Goal: Information Seeking & Learning: Compare options

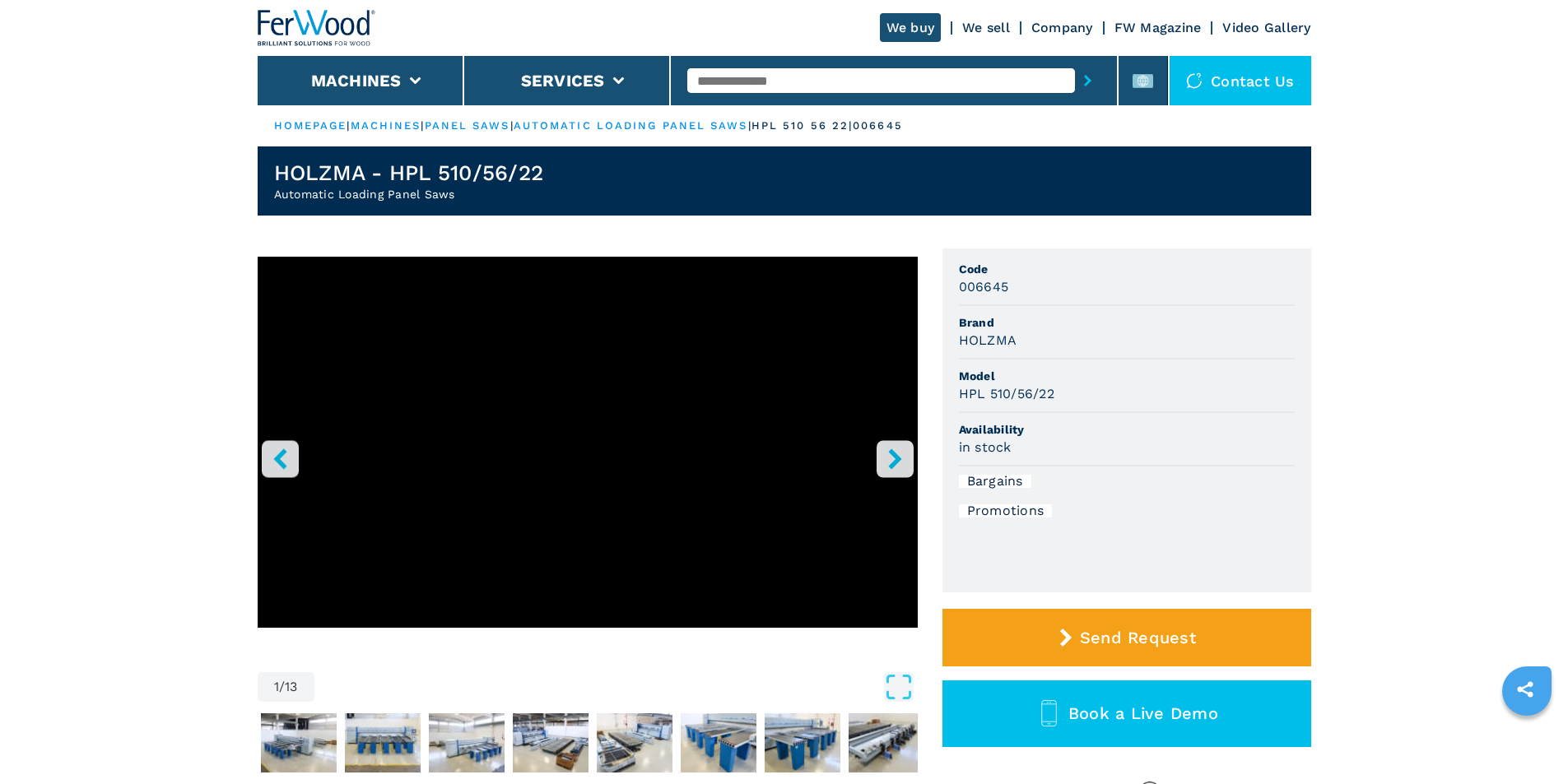
click at [890, 460] on icon "right-button" at bounding box center [895, 458] width 21 height 21
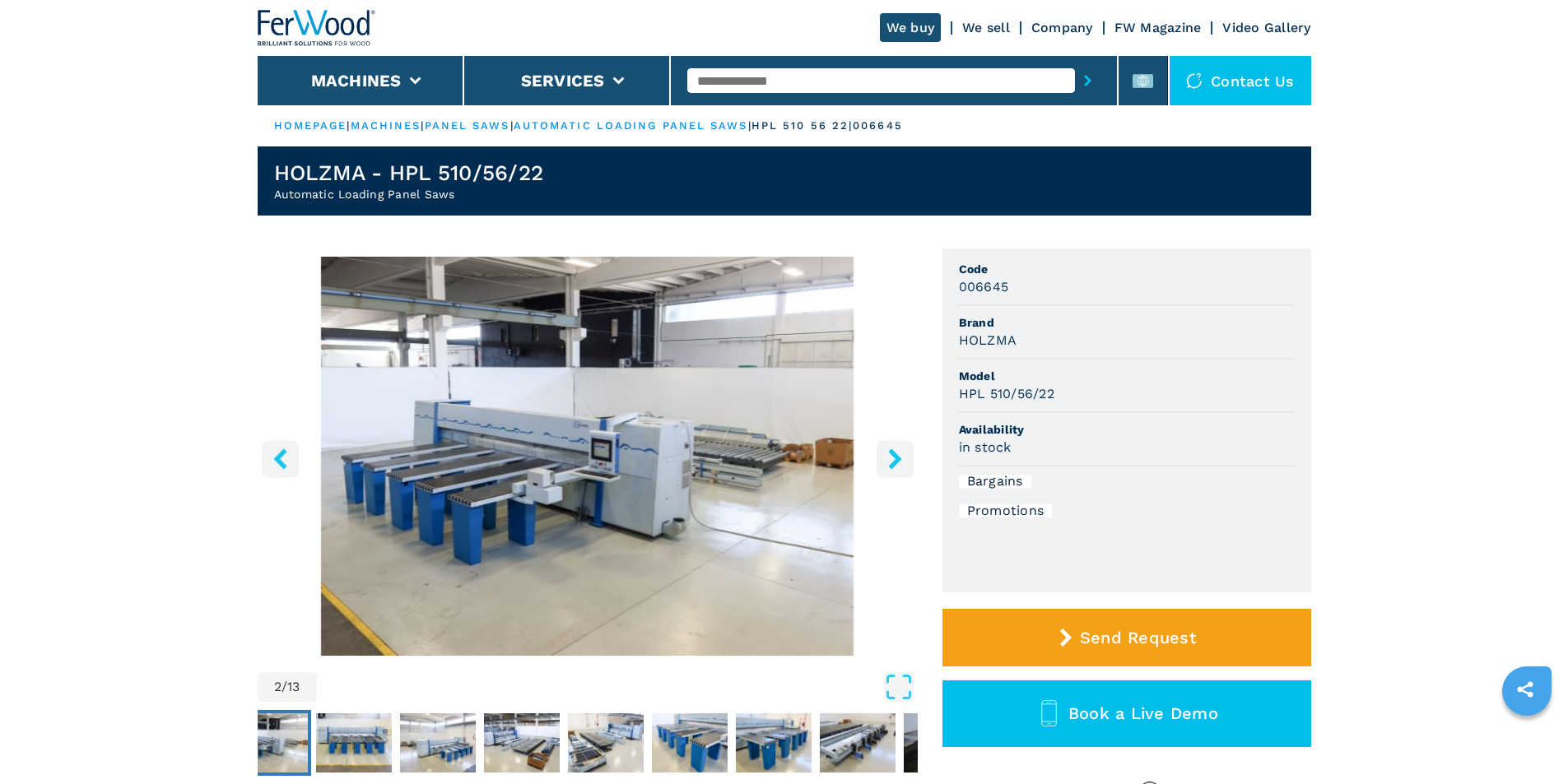
click at [290, 463] on icon "left-button" at bounding box center [280, 458] width 21 height 21
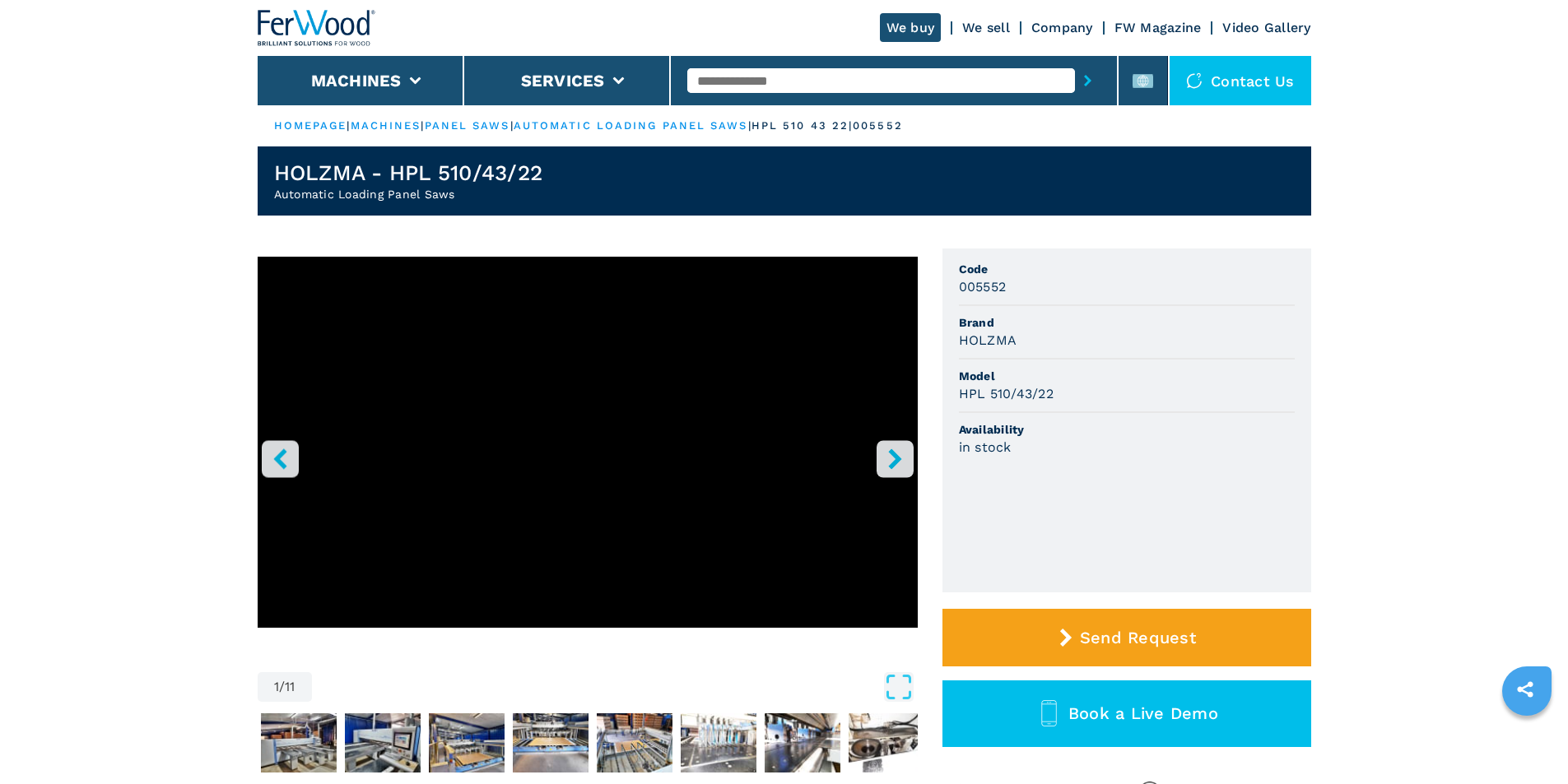
click at [889, 457] on icon "right-button" at bounding box center [895, 458] width 21 height 21
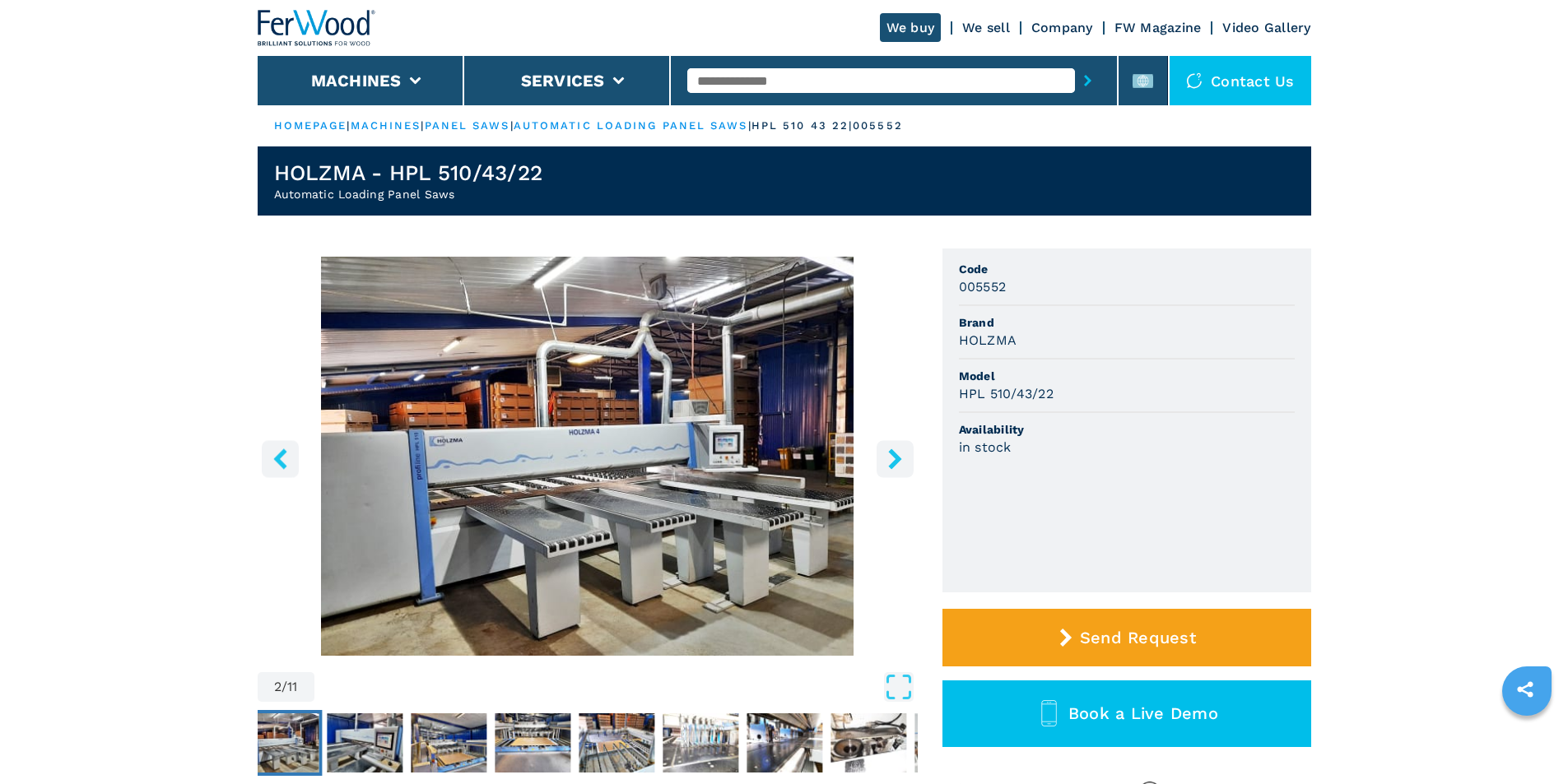
click at [892, 457] on icon "right-button" at bounding box center [895, 458] width 21 height 21
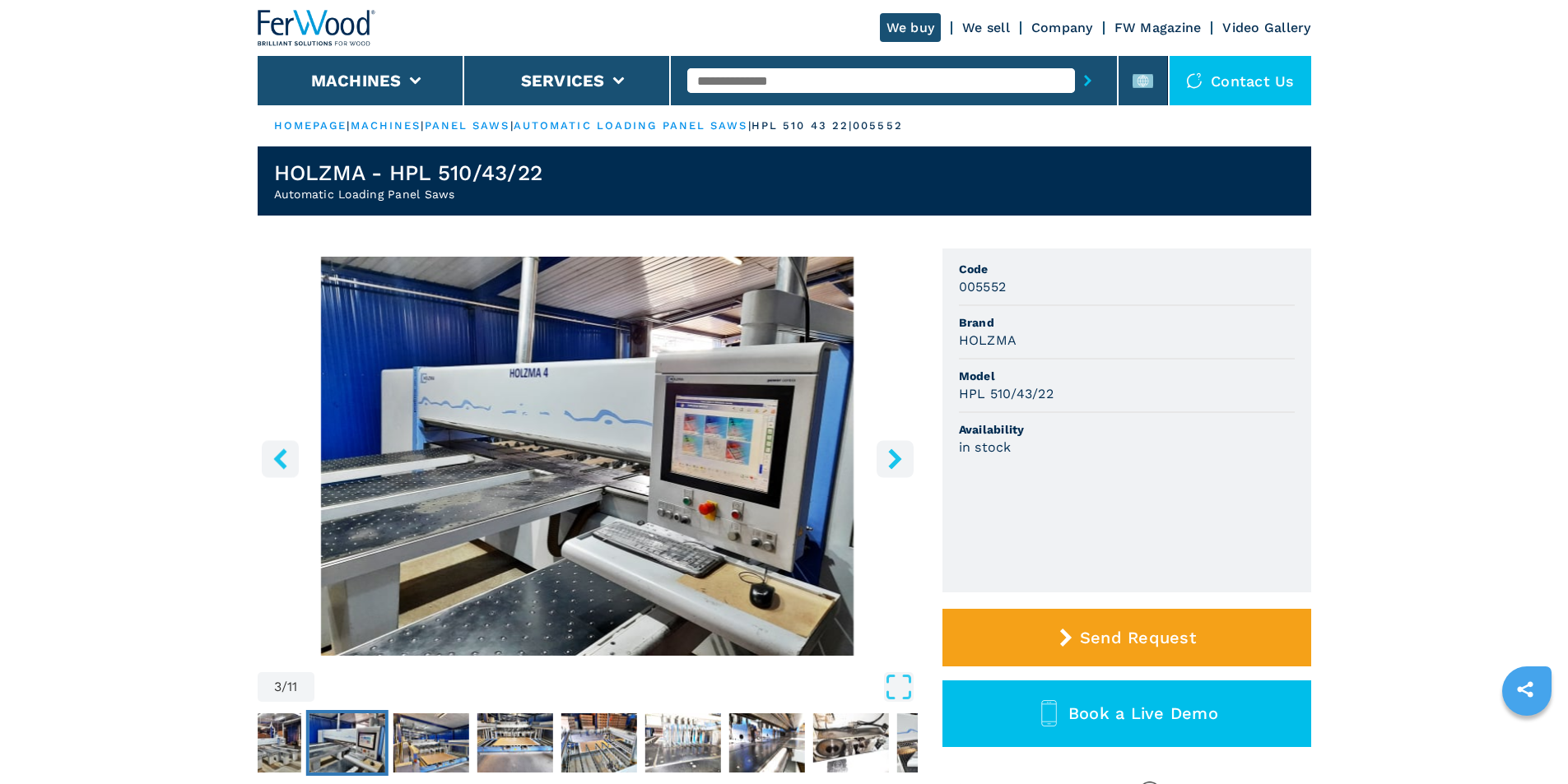
click at [895, 457] on icon "right-button" at bounding box center [894, 458] width 13 height 21
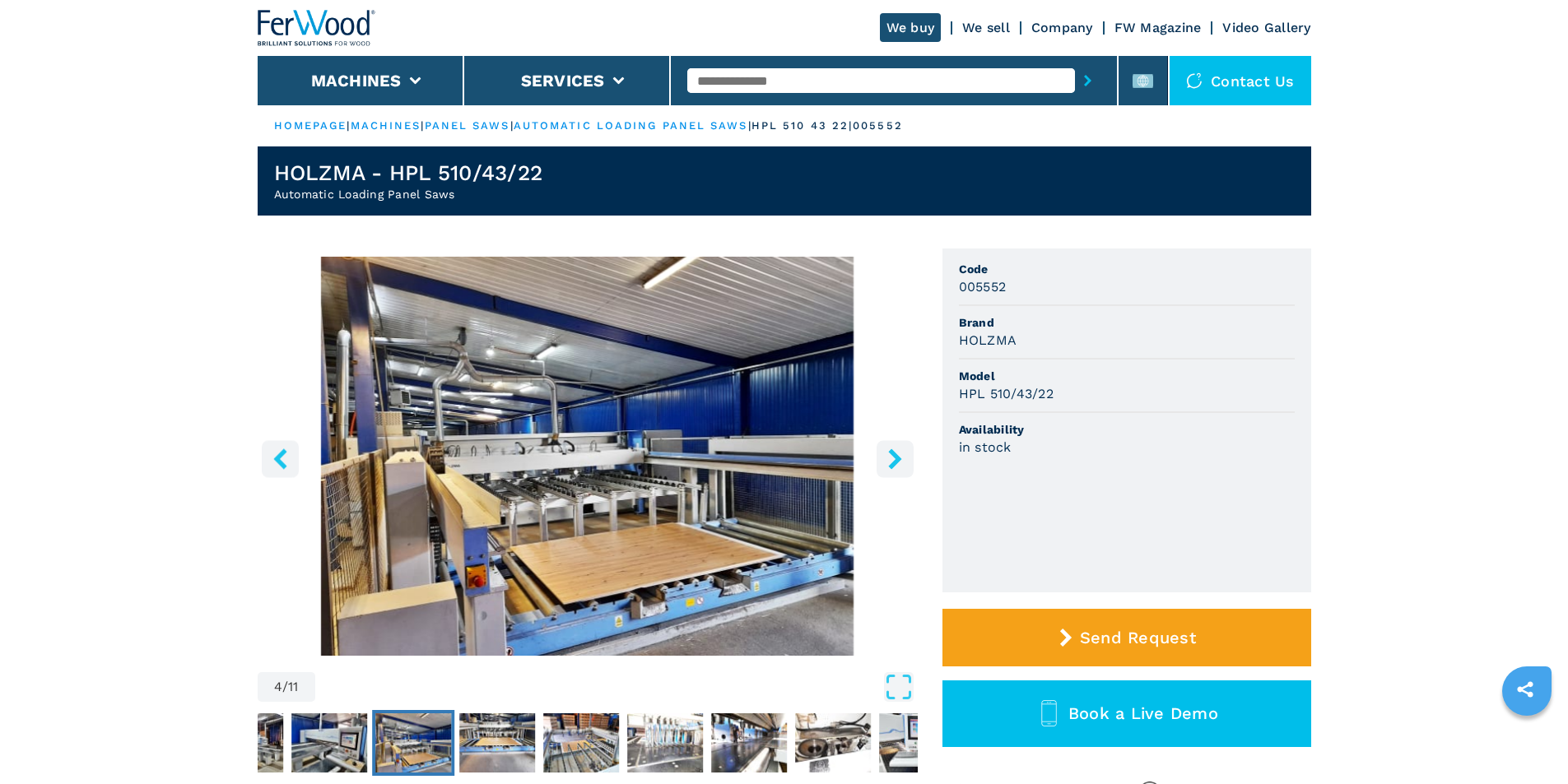
click at [900, 457] on icon "right-button" at bounding box center [895, 458] width 21 height 21
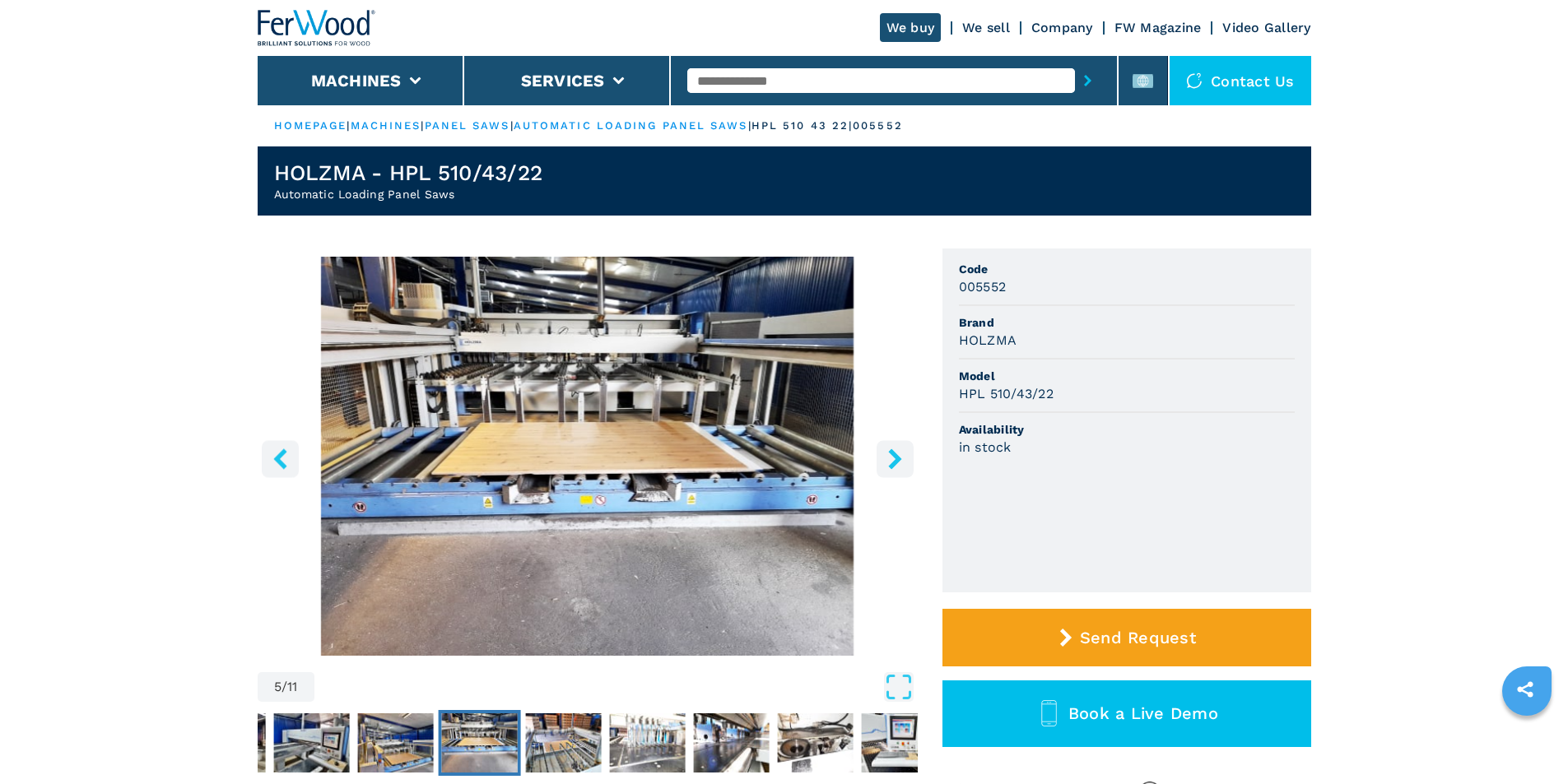
click at [900, 457] on icon "right-button" at bounding box center [895, 458] width 21 height 21
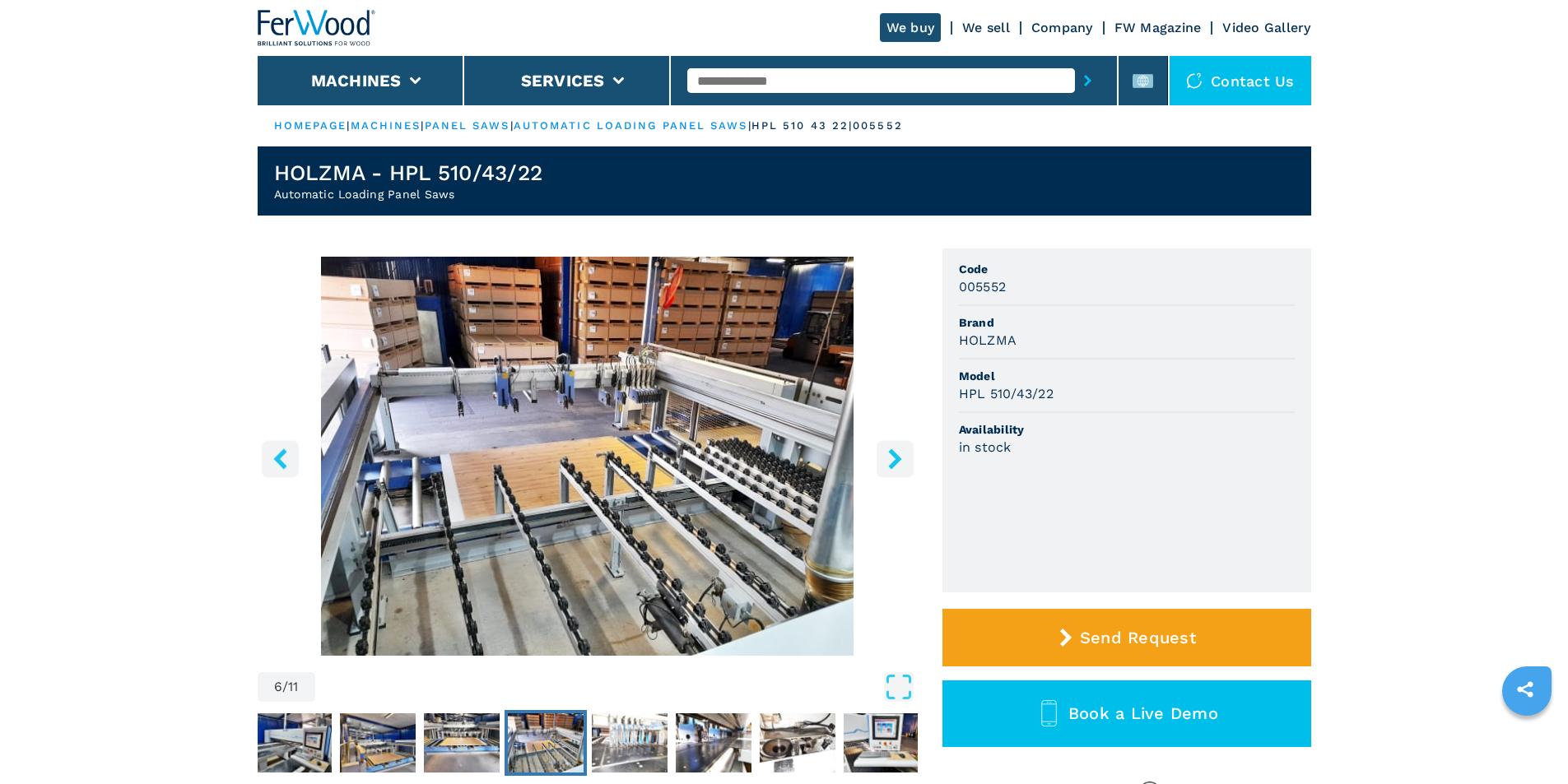
click at [900, 457] on icon "right-button" at bounding box center [895, 458] width 21 height 21
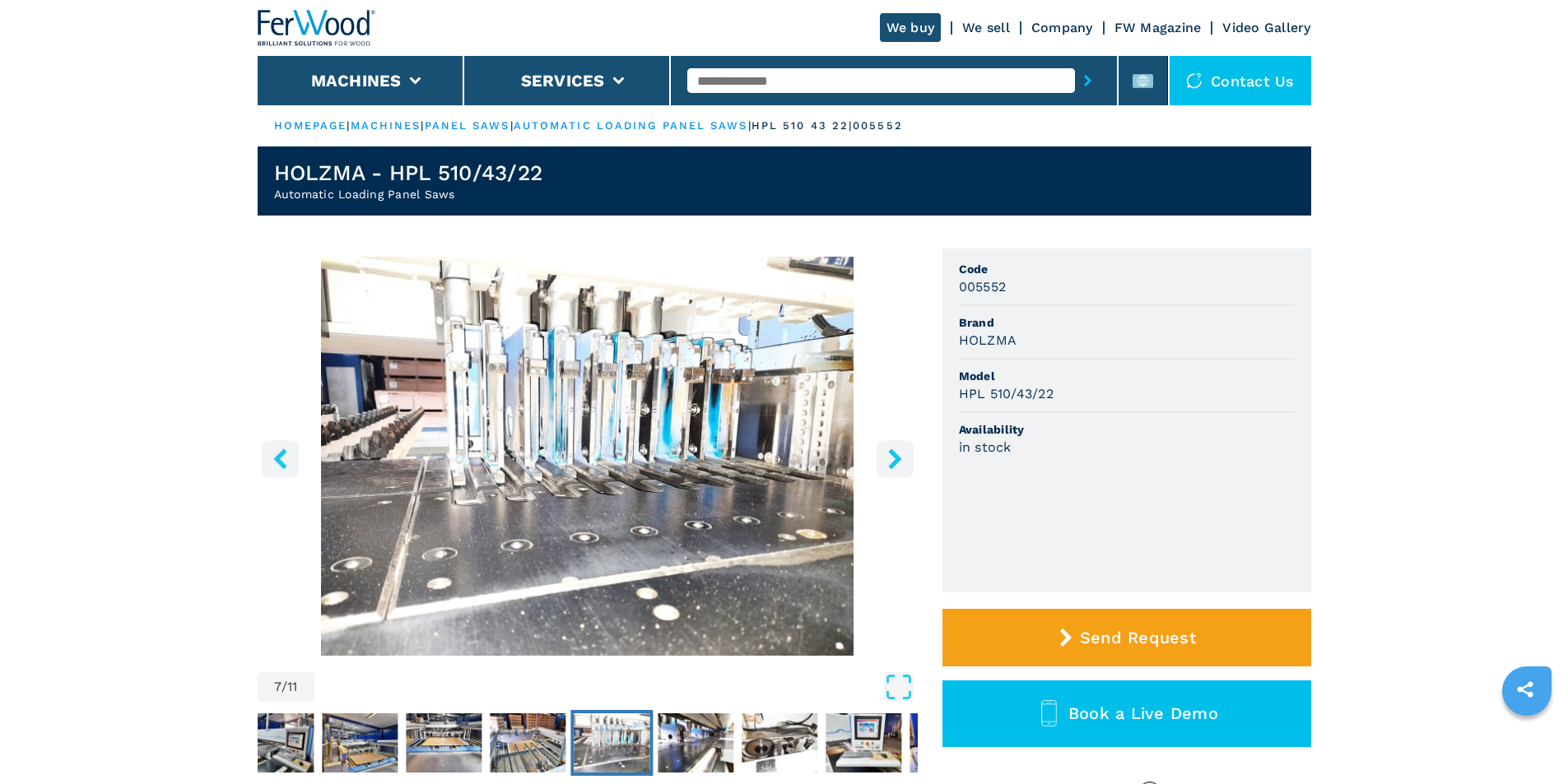
click at [904, 457] on icon "right-button" at bounding box center [895, 458] width 21 height 21
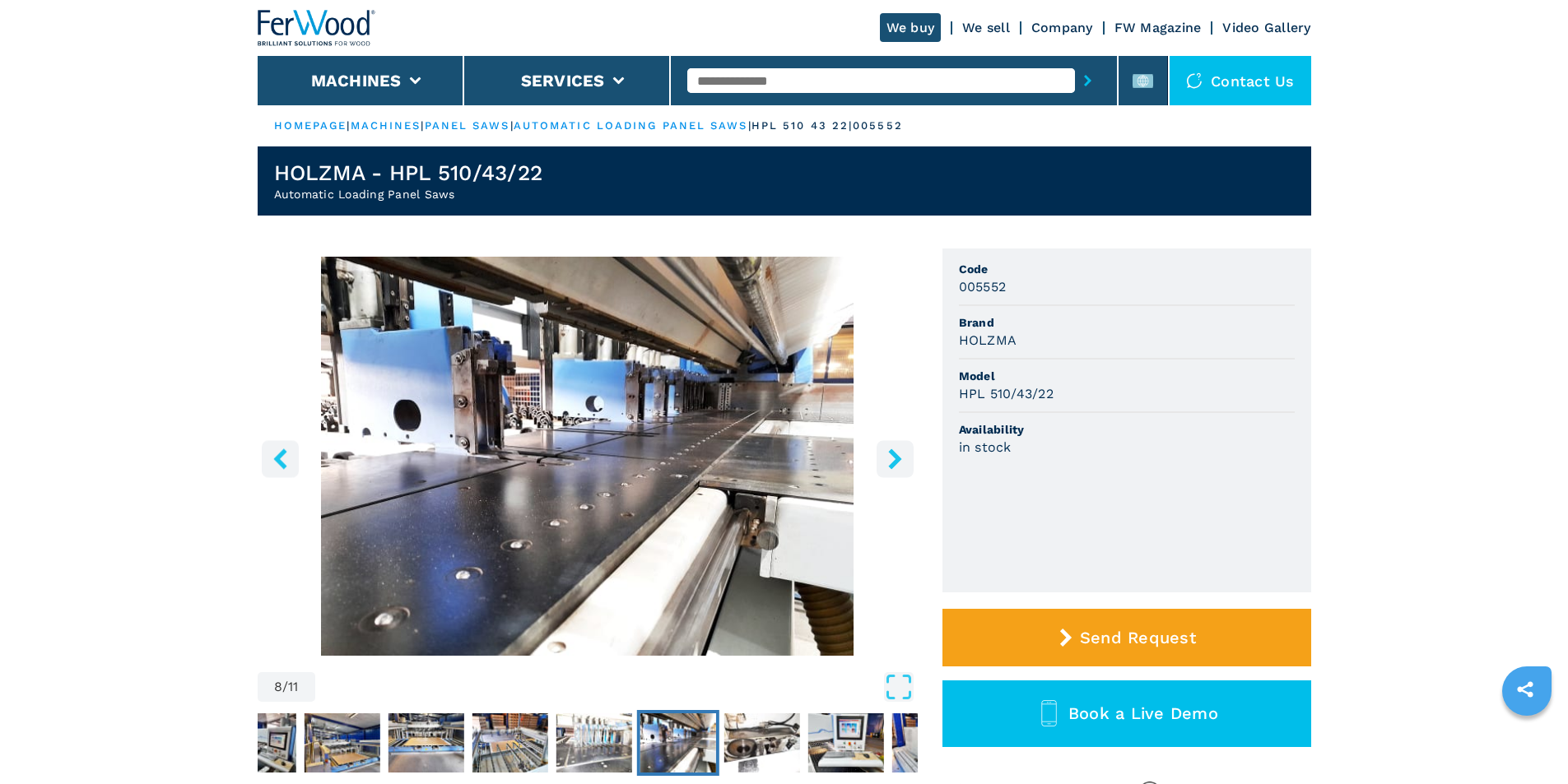
click at [904, 457] on icon "right-button" at bounding box center [895, 458] width 21 height 21
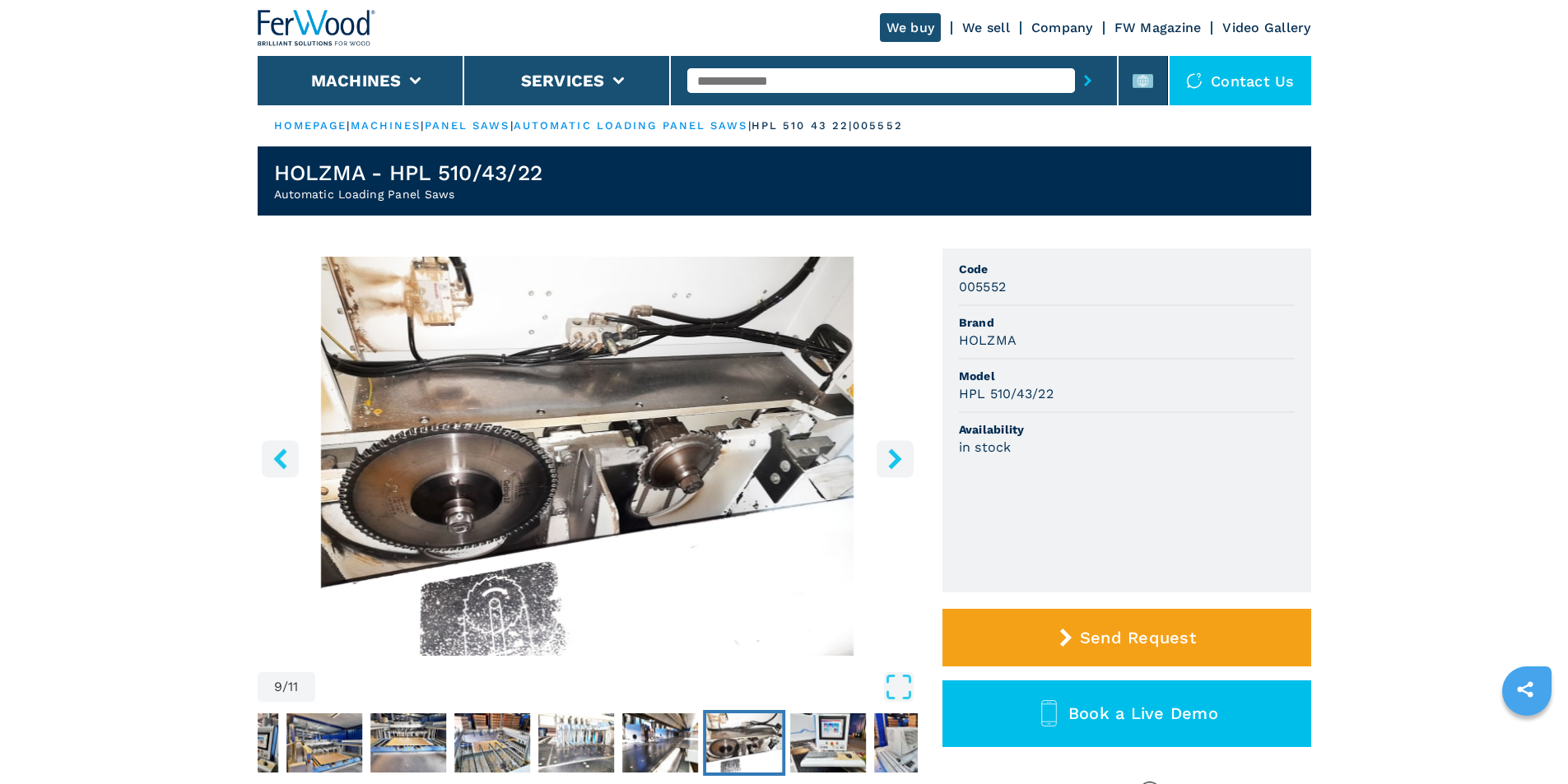
click at [905, 457] on button "right-button" at bounding box center [894, 458] width 37 height 37
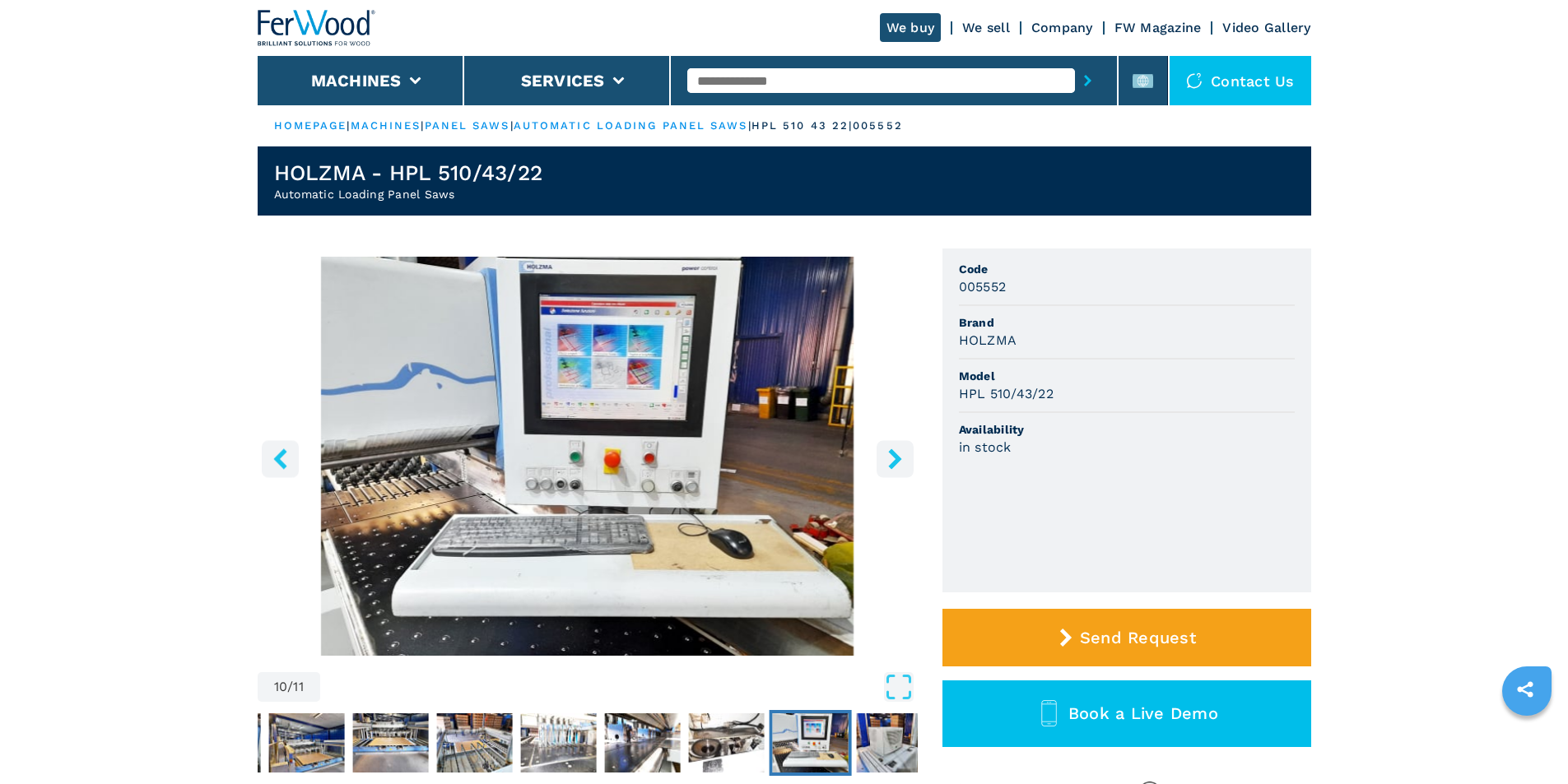
click at [905, 457] on button "right-button" at bounding box center [894, 458] width 37 height 37
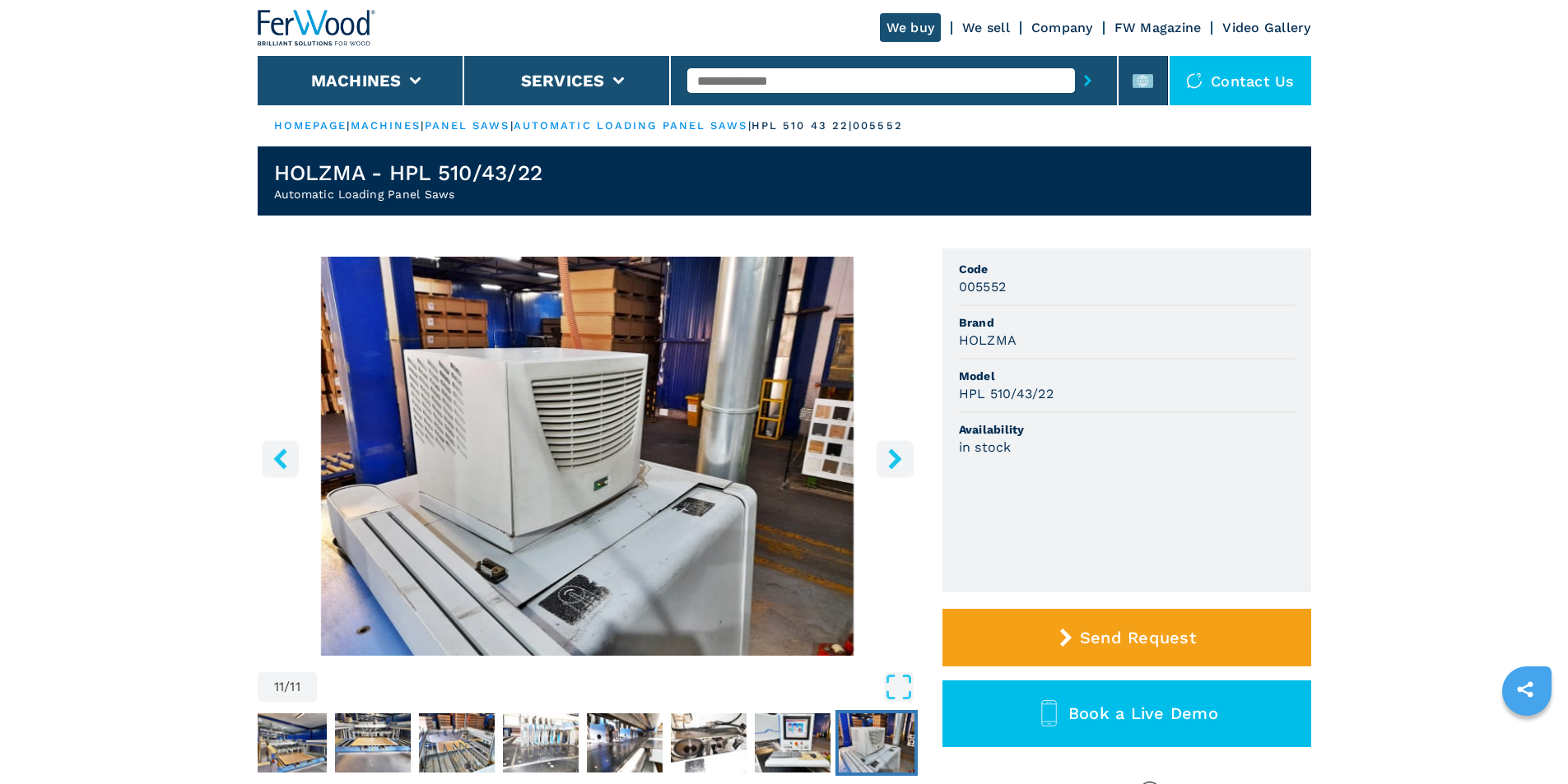
click at [905, 457] on button "right-button" at bounding box center [894, 458] width 37 height 37
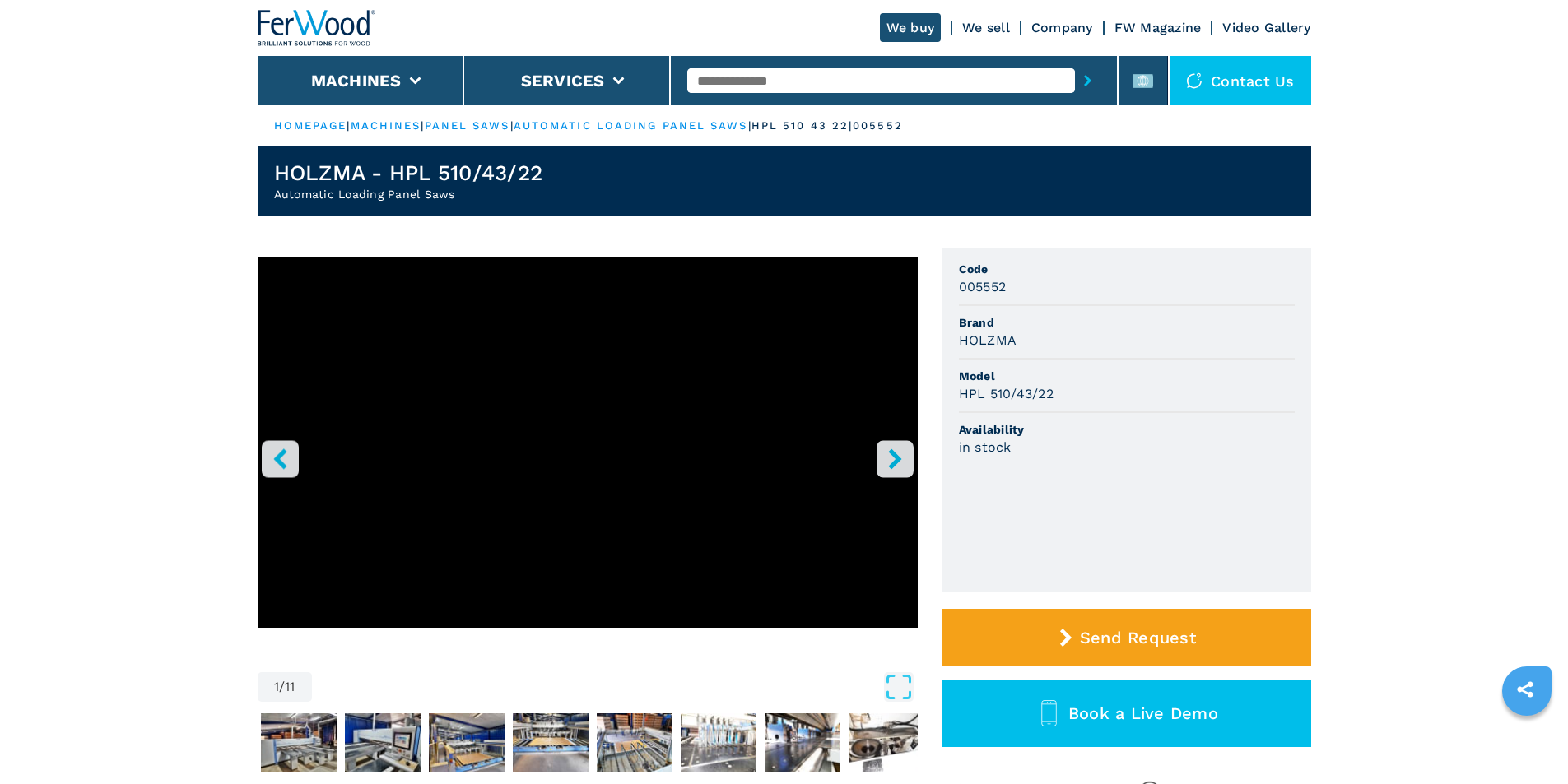
click at [911, 457] on button "right-button" at bounding box center [894, 458] width 37 height 37
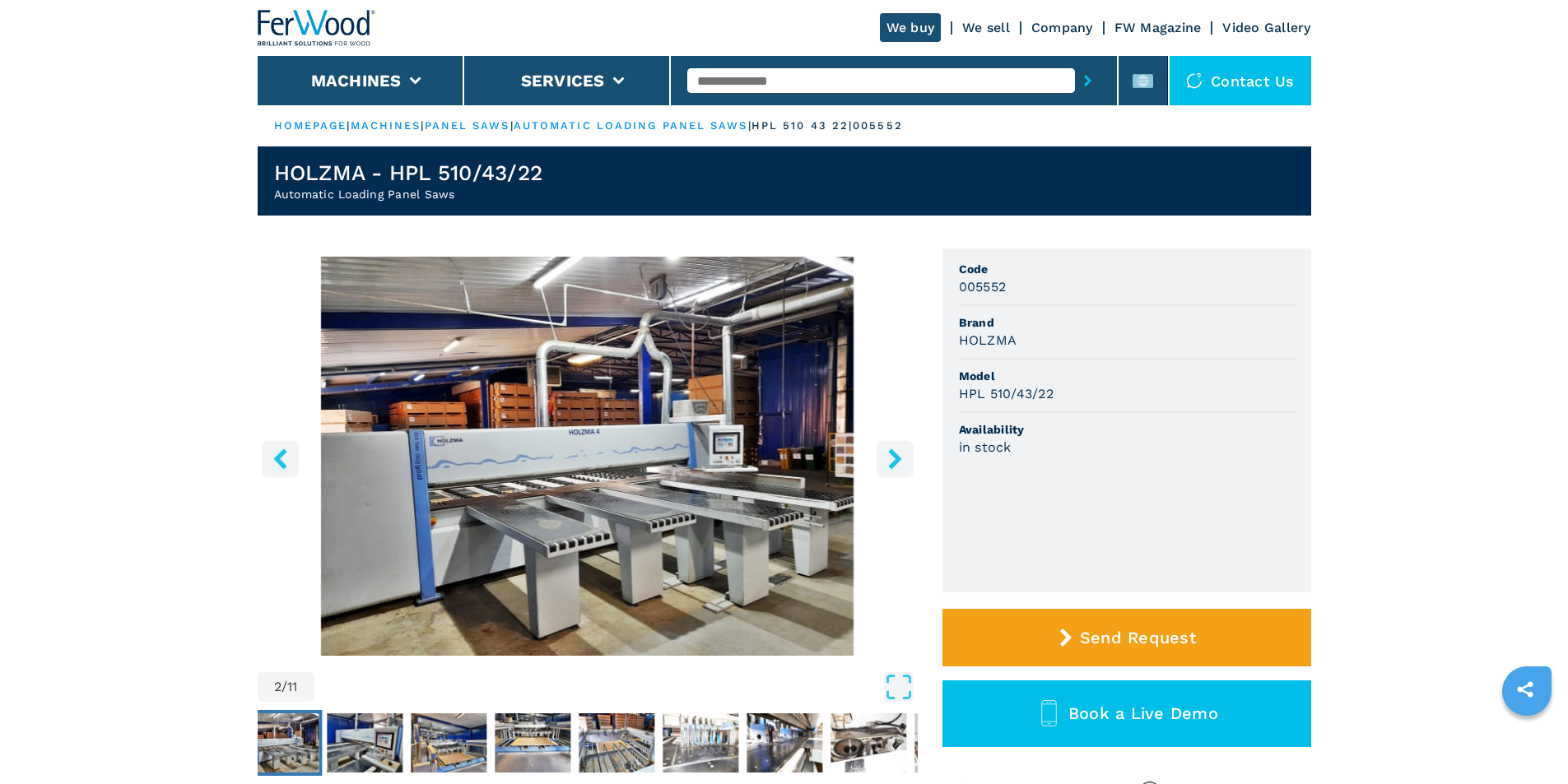
click at [911, 457] on button "right-button" at bounding box center [894, 458] width 37 height 37
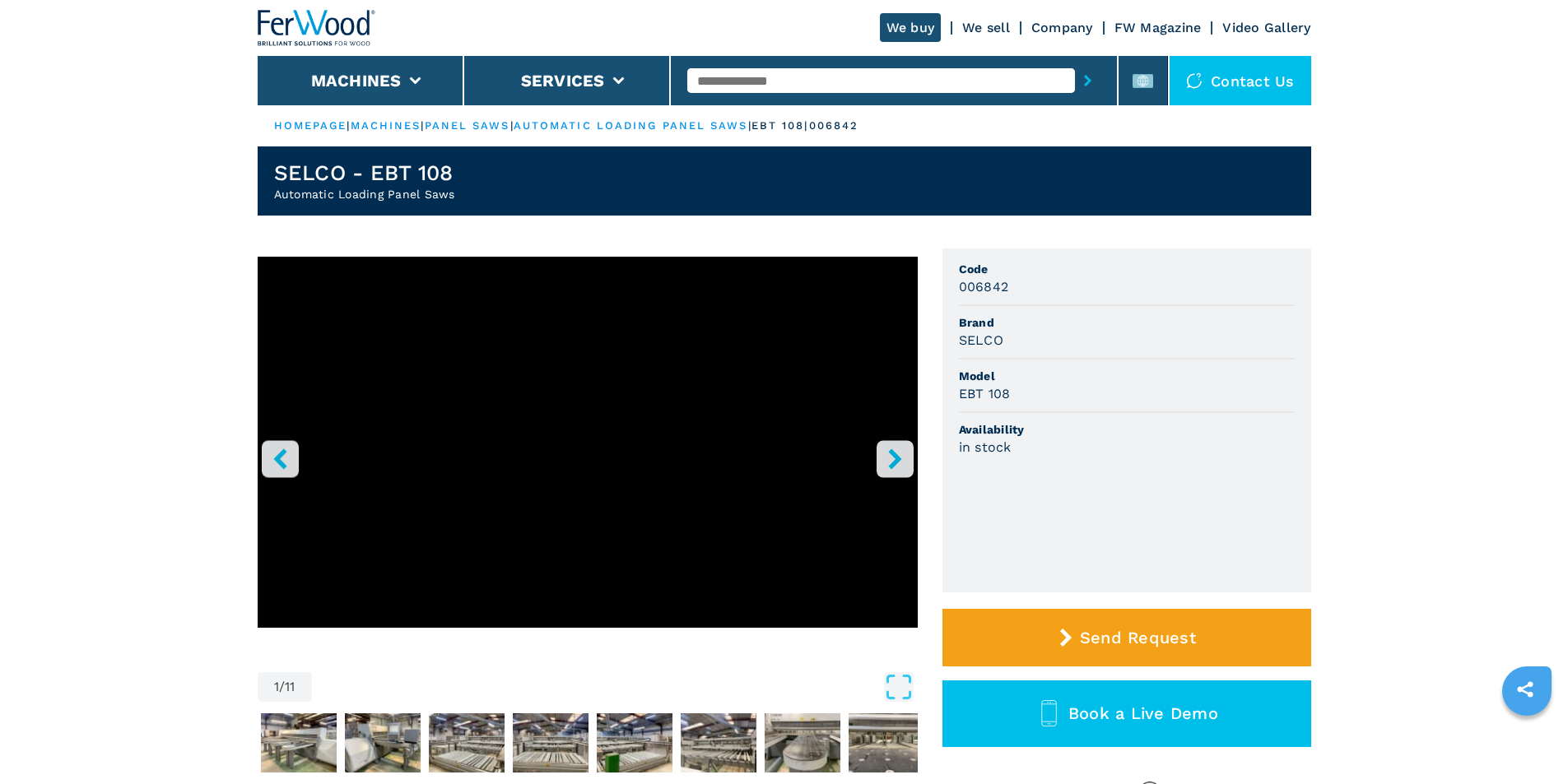
click at [888, 454] on icon "right-button" at bounding box center [895, 458] width 21 height 21
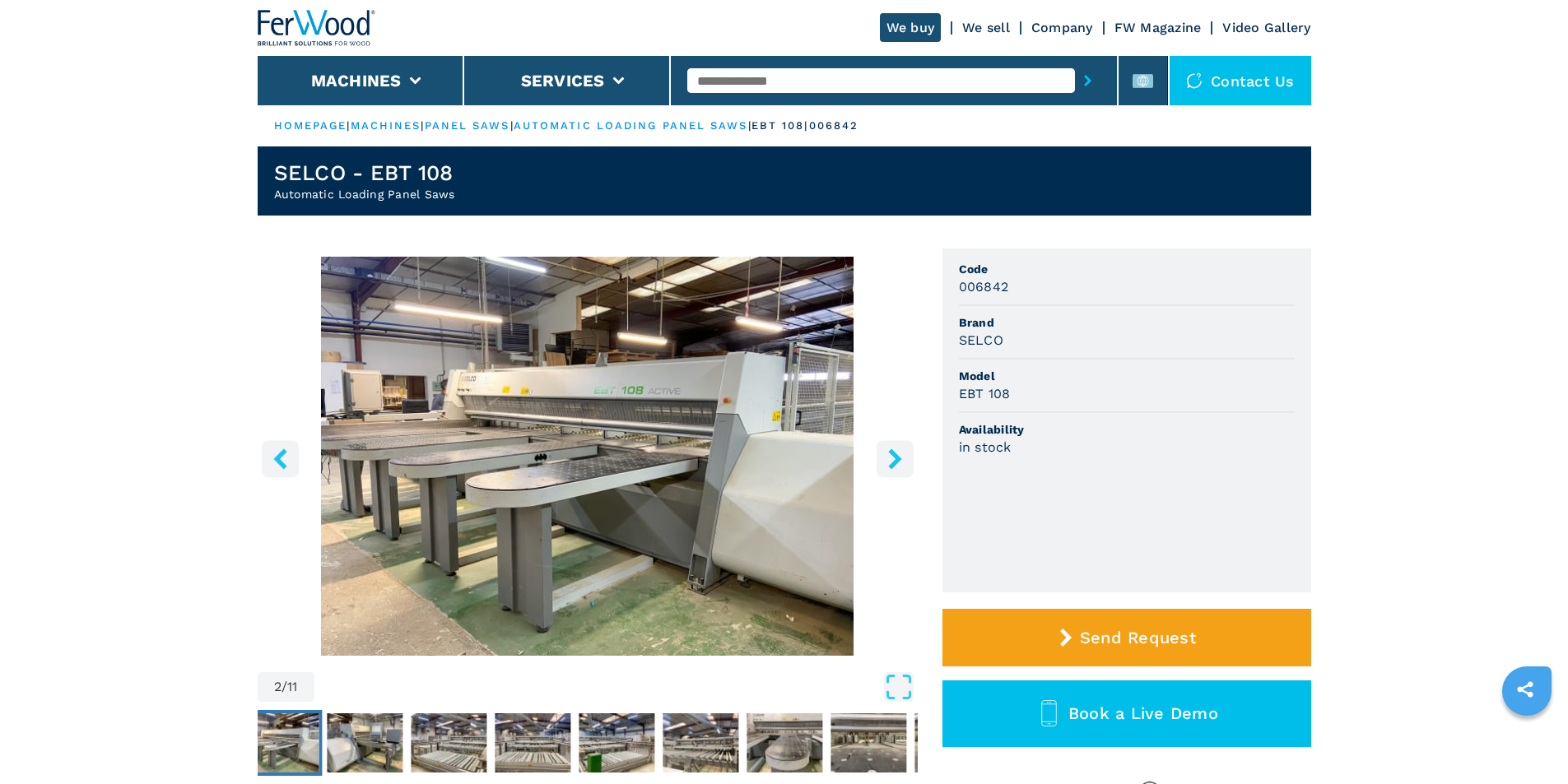
click at [888, 454] on icon "right-button" at bounding box center [895, 458] width 21 height 21
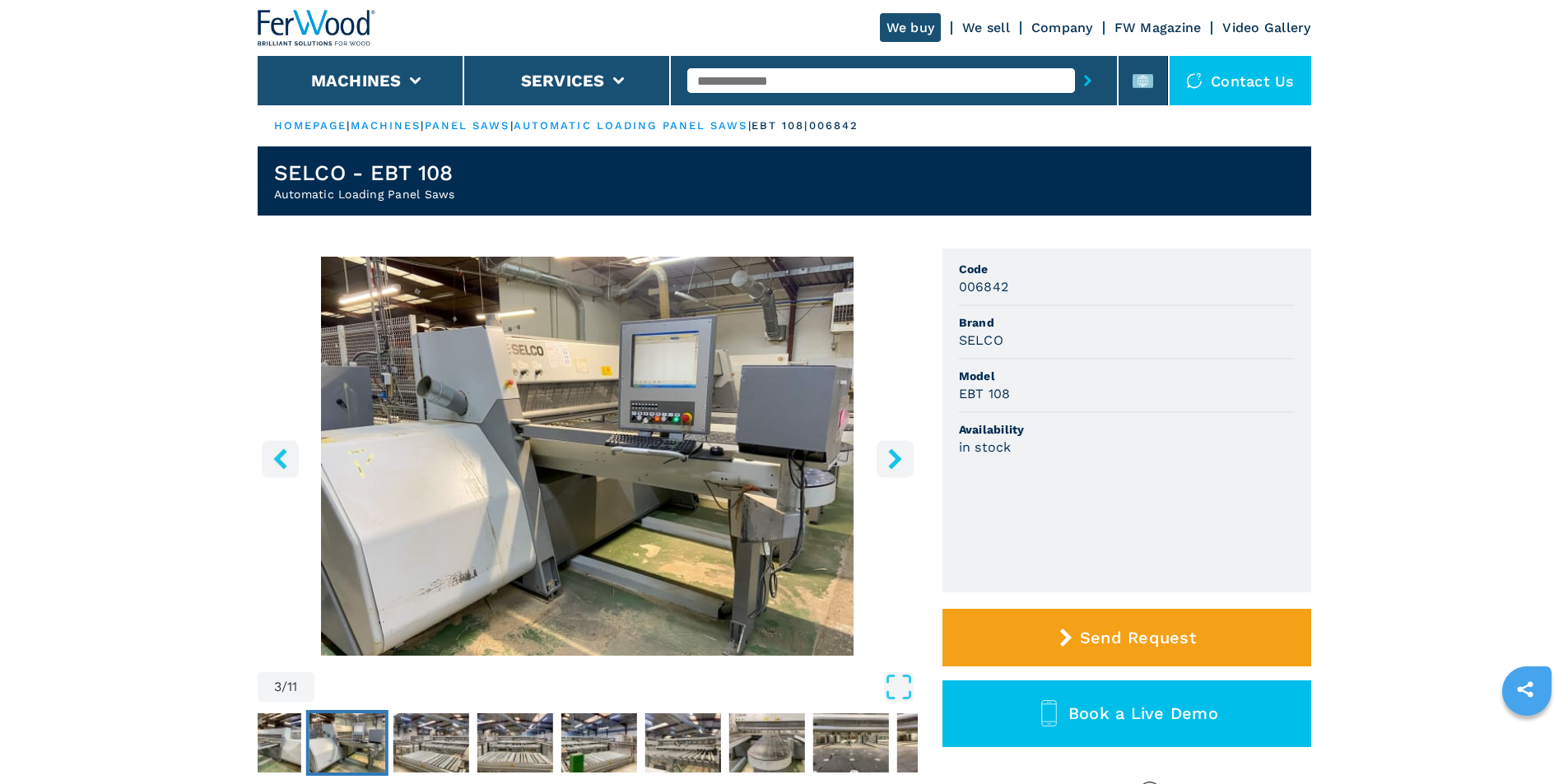
click at [888, 454] on icon "right-button" at bounding box center [895, 458] width 21 height 21
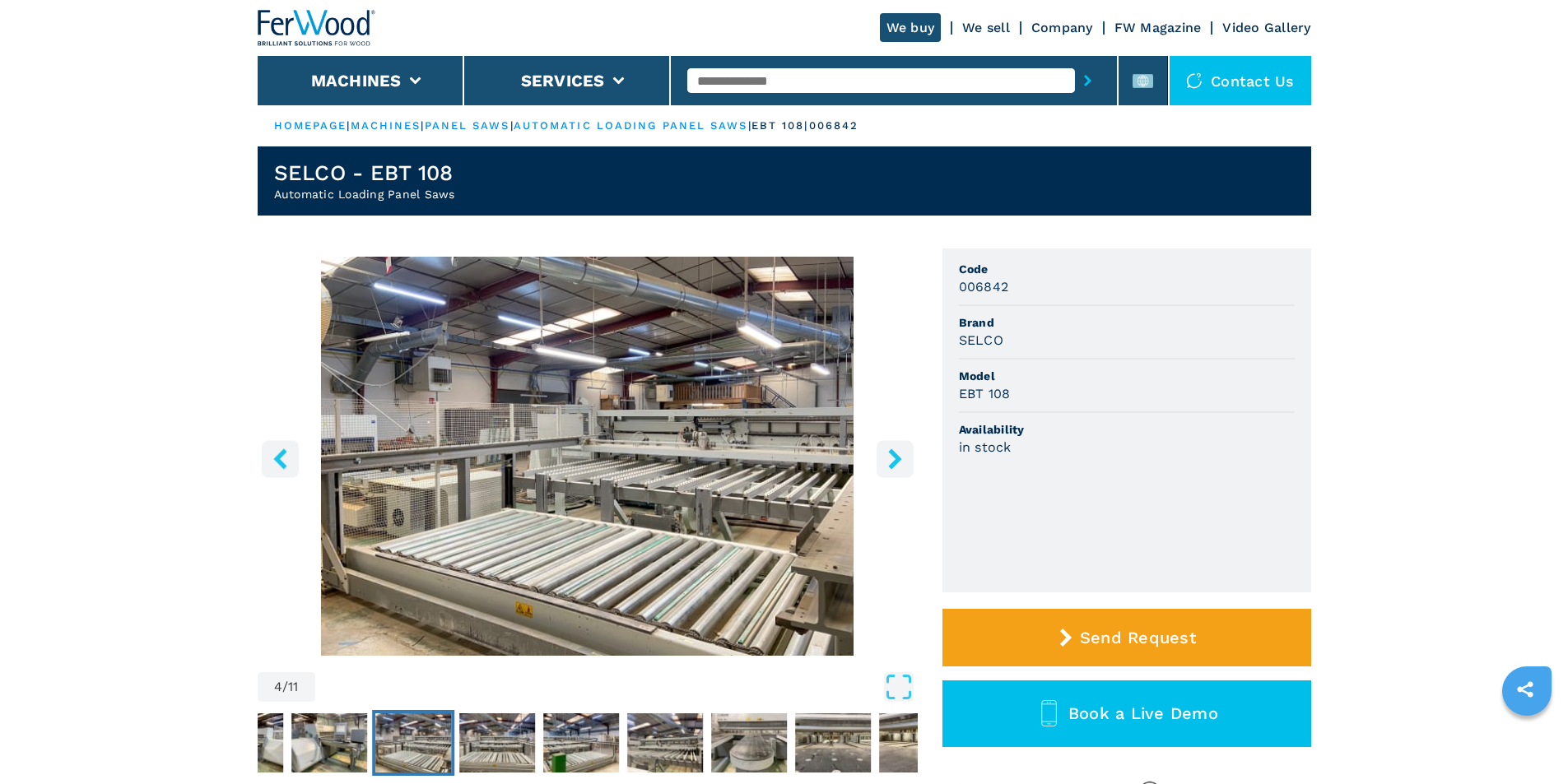
click at [888, 454] on icon "right-button" at bounding box center [895, 458] width 21 height 21
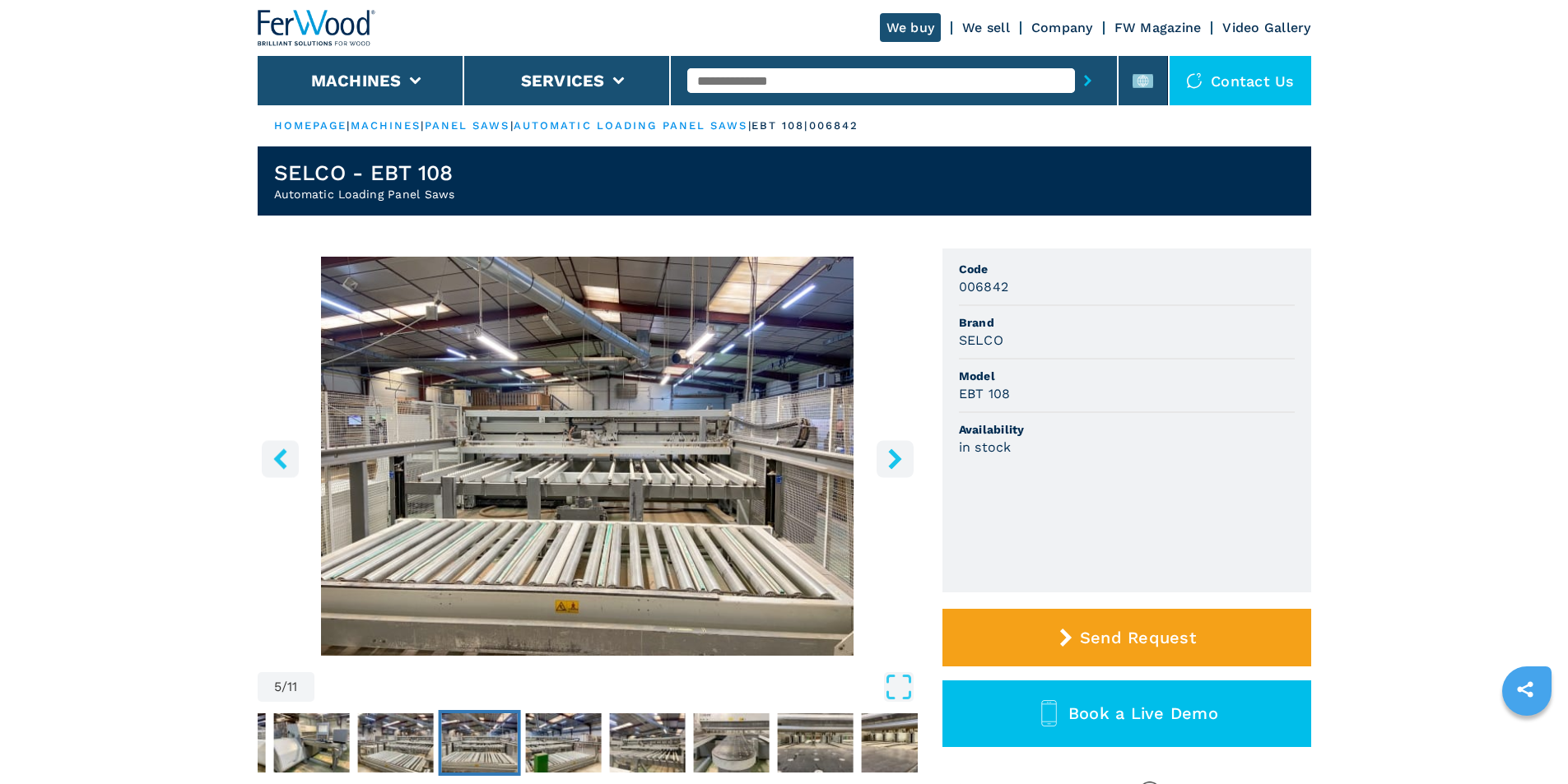
click at [888, 454] on icon "right-button" at bounding box center [895, 458] width 21 height 21
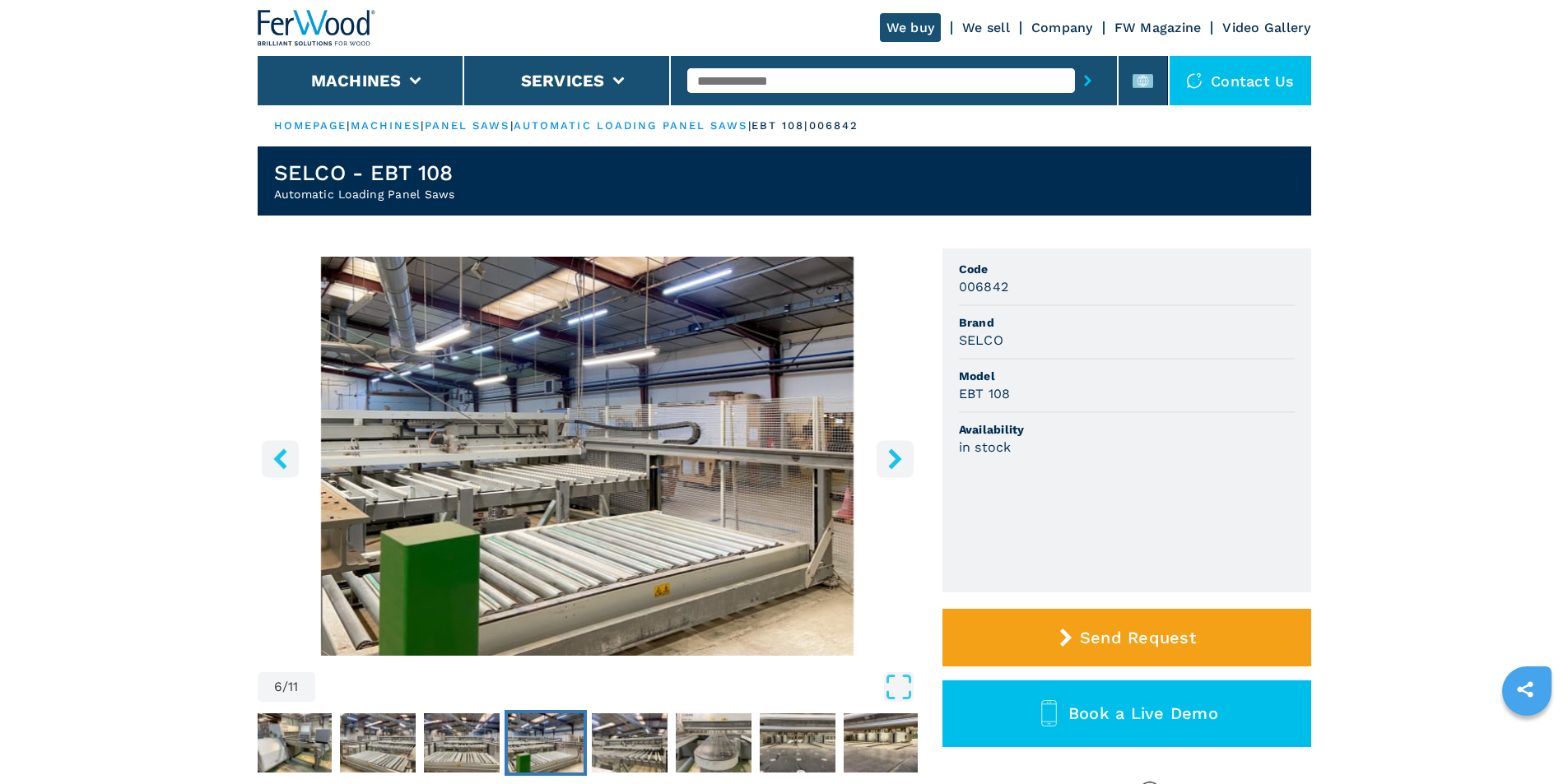
click at [888, 454] on icon "right-button" at bounding box center [895, 458] width 21 height 21
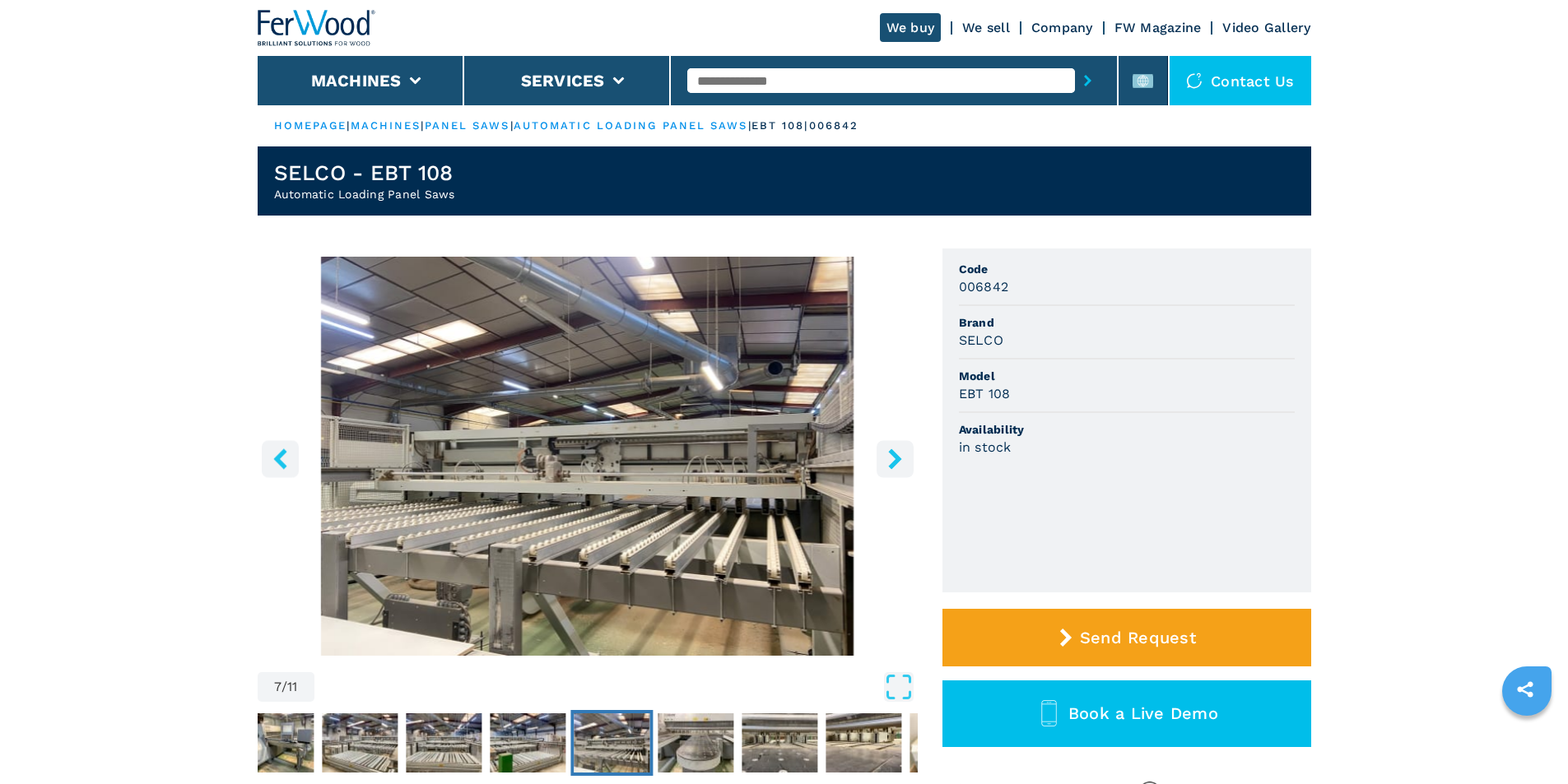
click at [890, 452] on icon "right-button" at bounding box center [894, 458] width 13 height 21
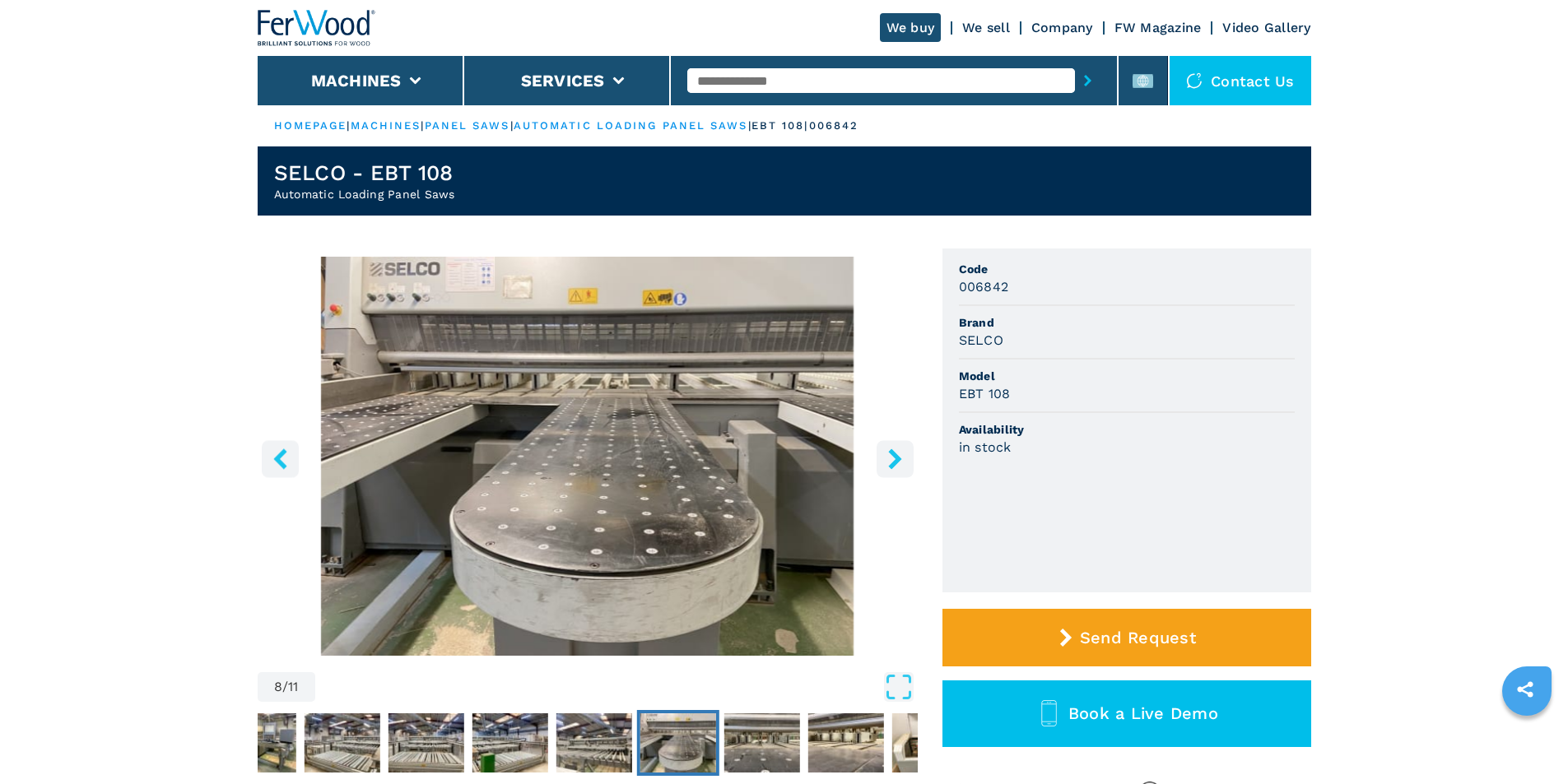
click at [890, 452] on icon "right-button" at bounding box center [894, 458] width 13 height 21
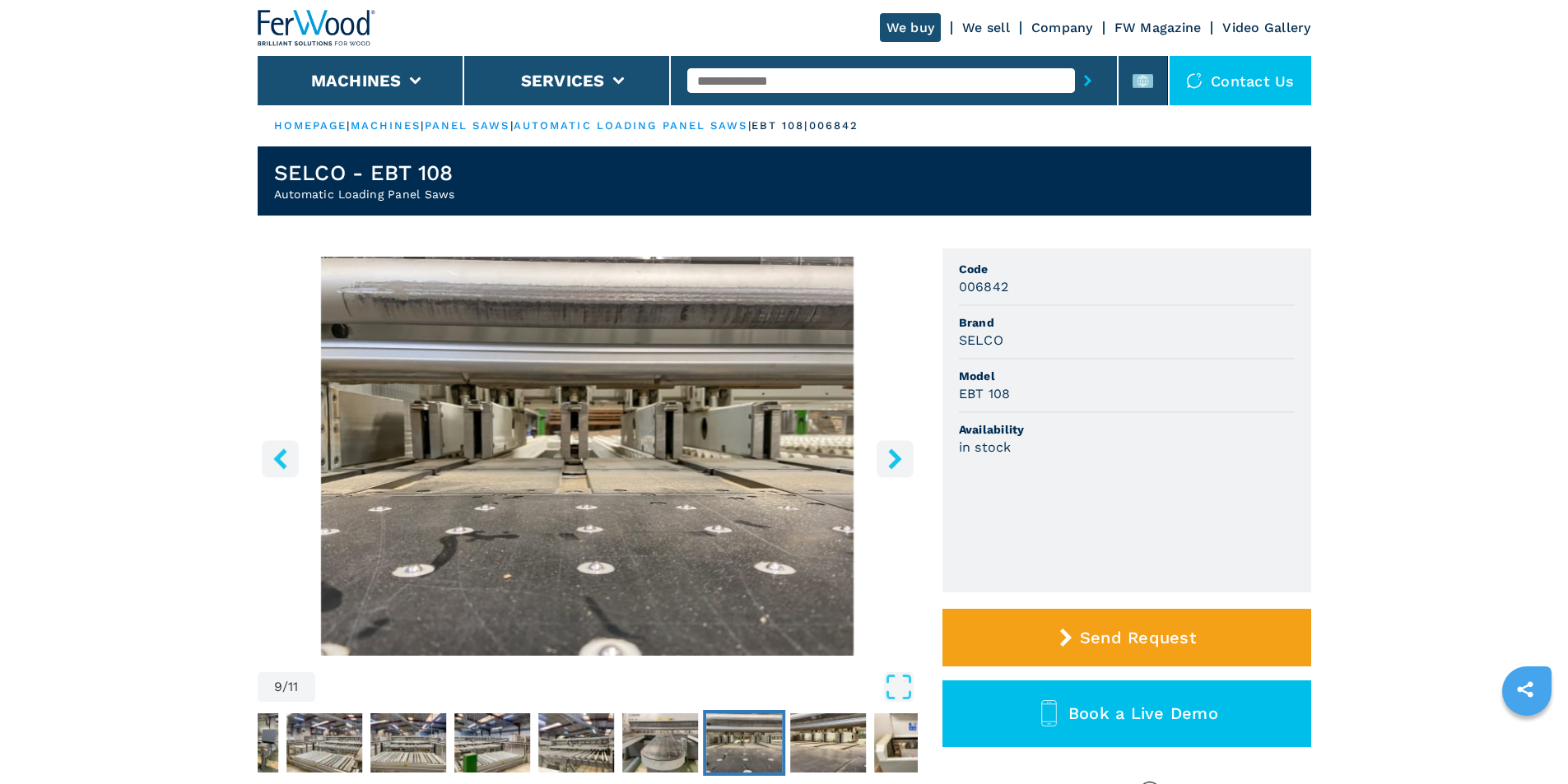
click at [890, 451] on icon "right-button" at bounding box center [894, 458] width 13 height 21
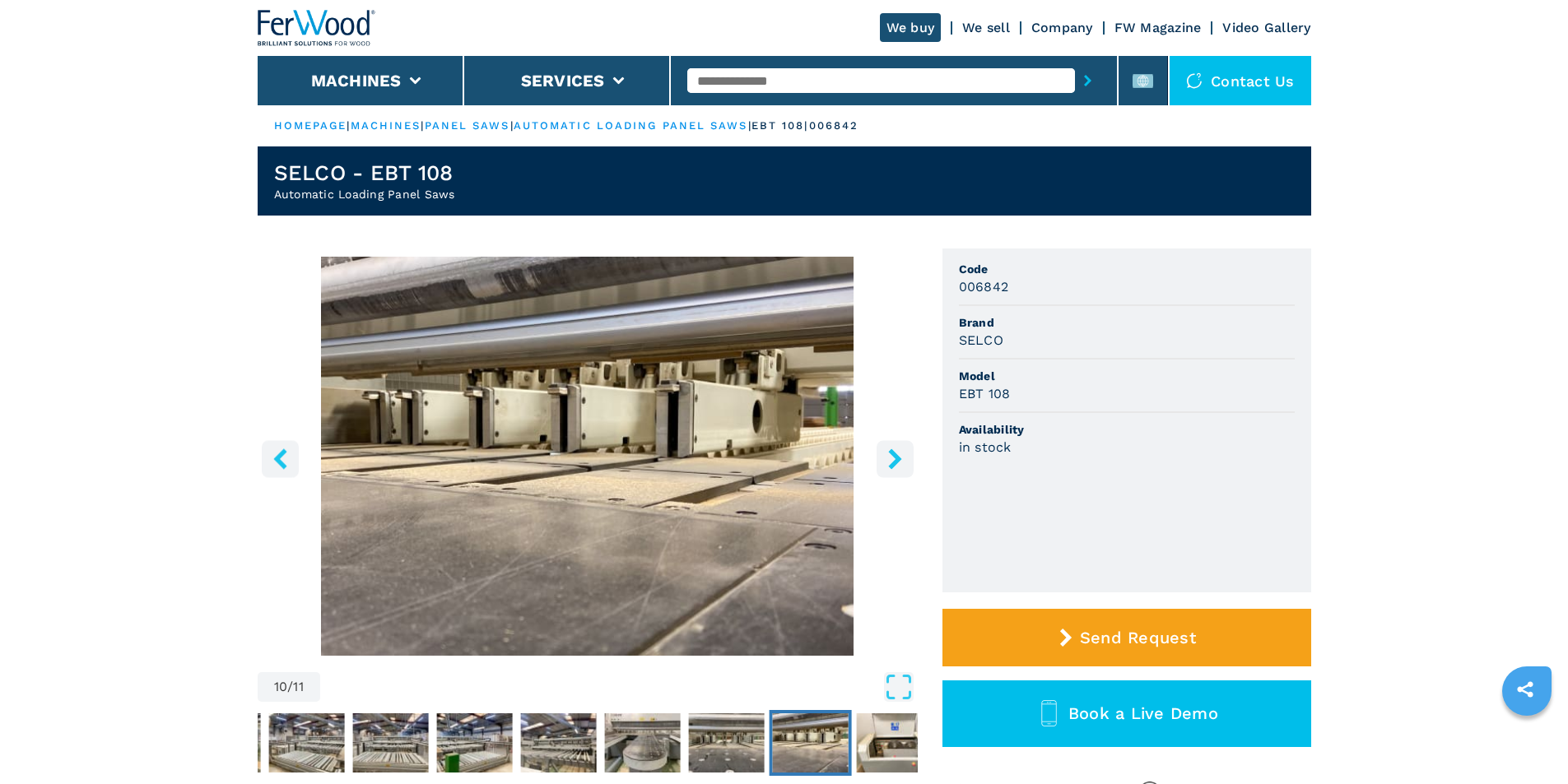
click at [890, 451] on icon "right-button" at bounding box center [894, 458] width 13 height 21
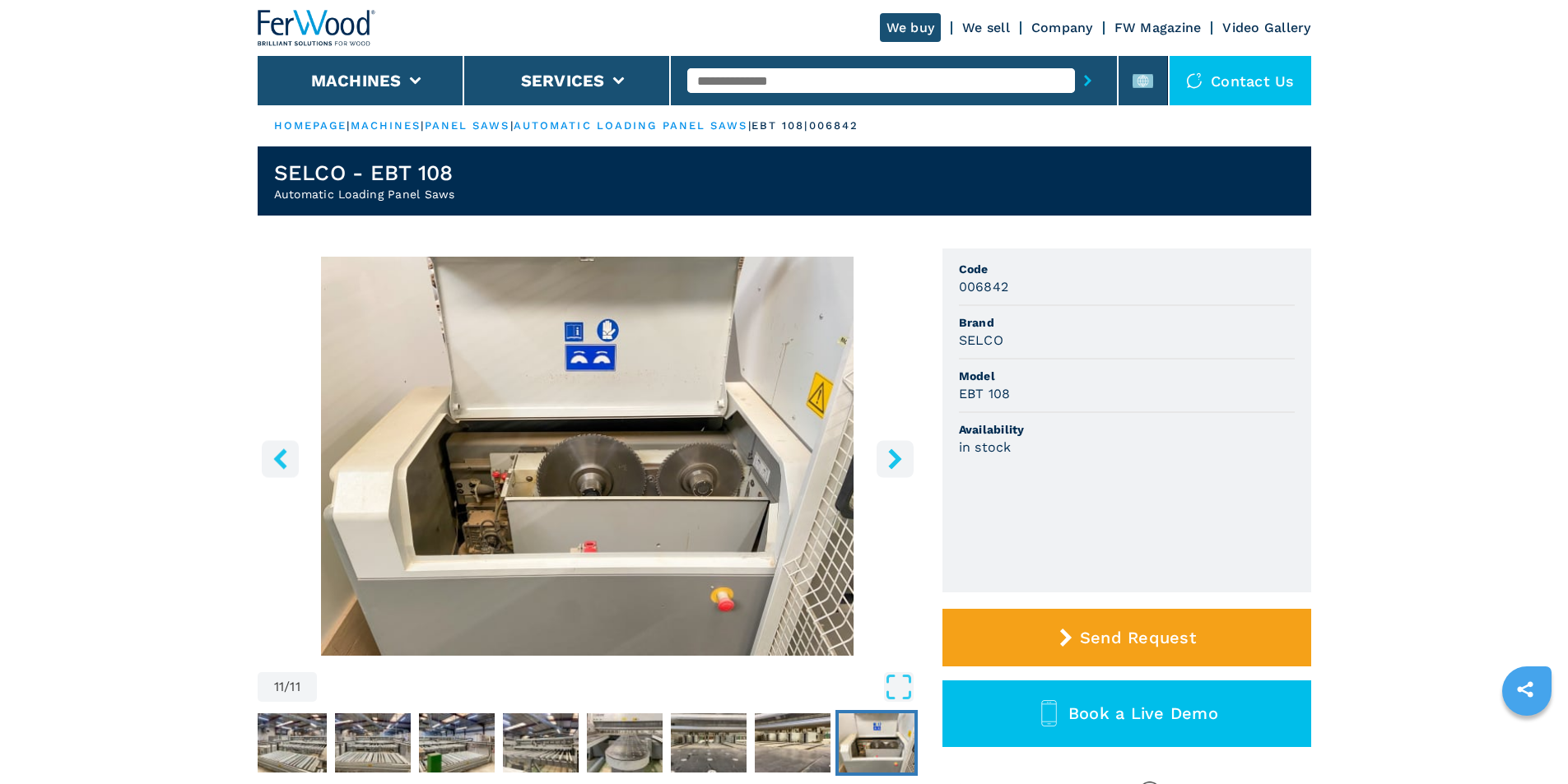
click at [890, 451] on icon "right-button" at bounding box center [894, 458] width 13 height 21
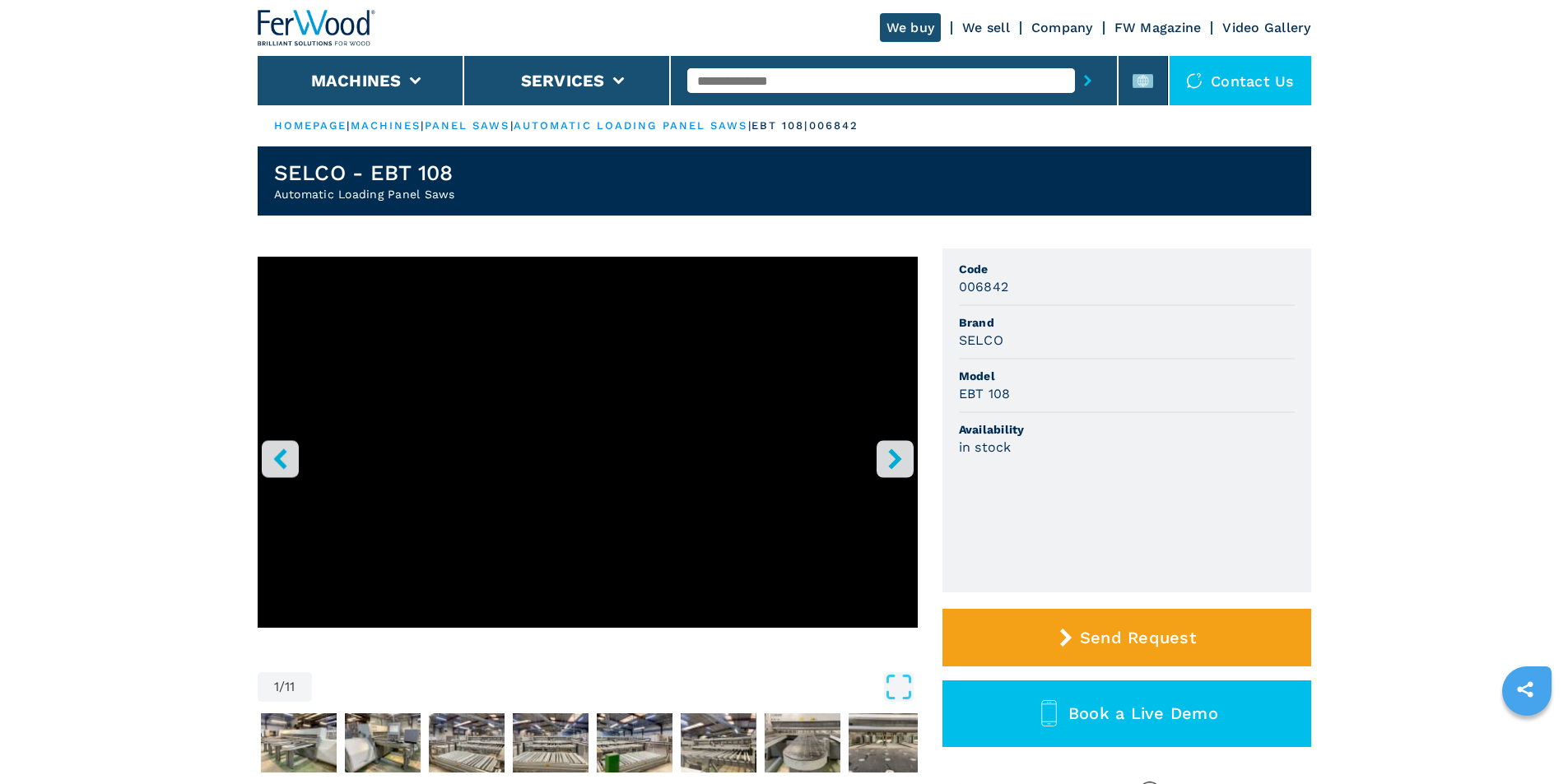
click at [896, 448] on button "right-button" at bounding box center [894, 458] width 37 height 37
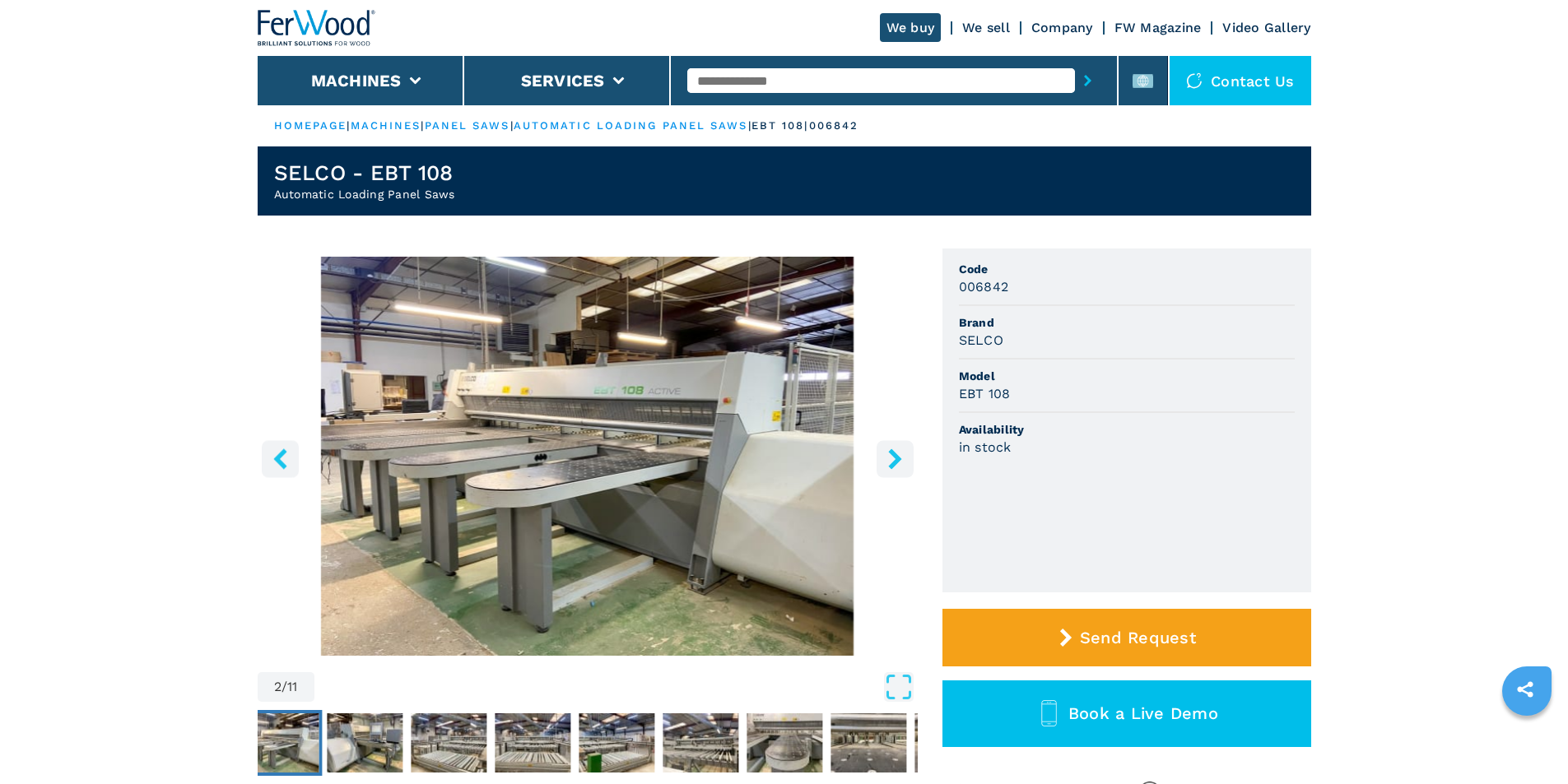
click at [896, 448] on button "right-button" at bounding box center [894, 458] width 37 height 37
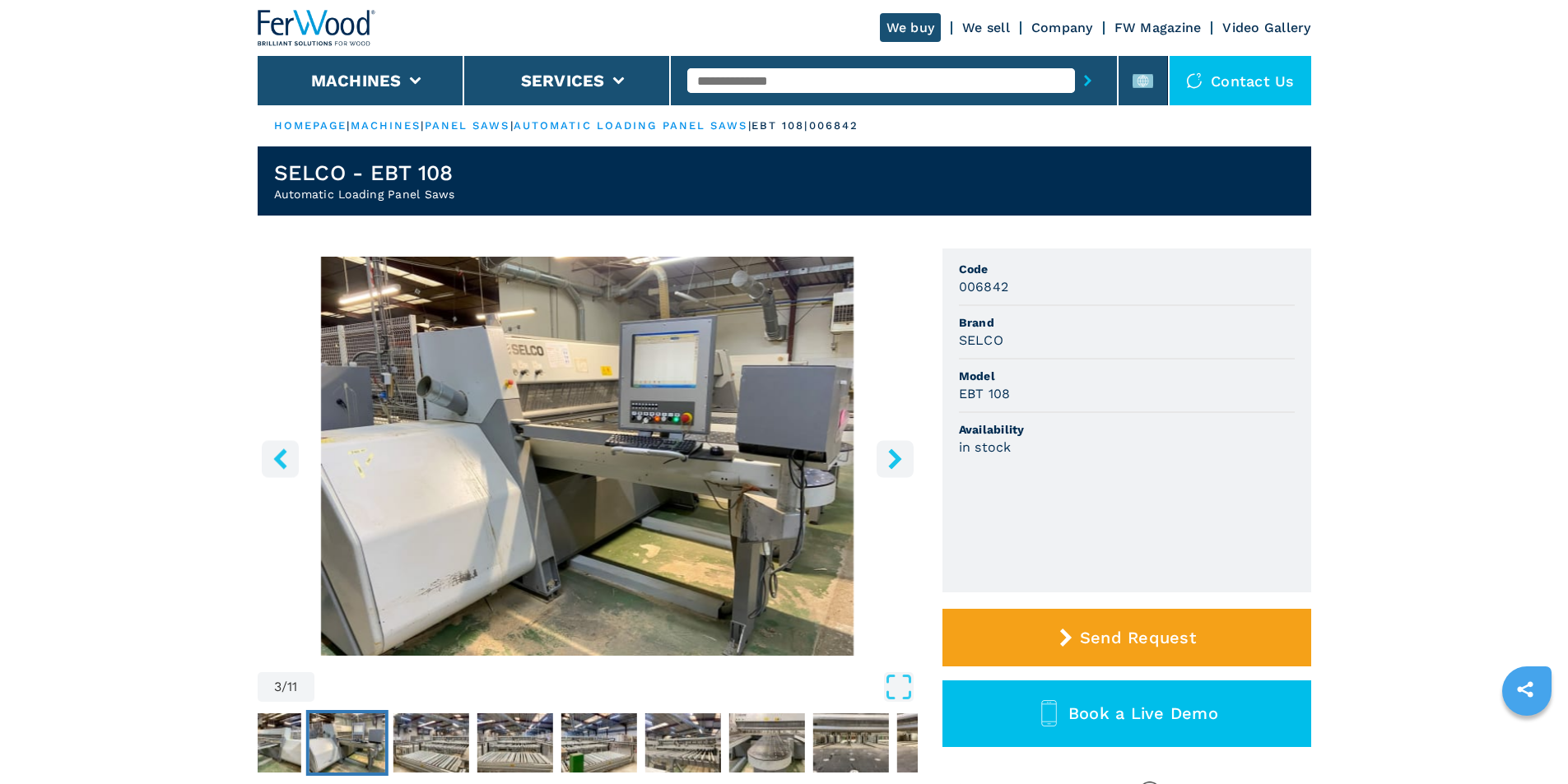
click at [903, 445] on button "right-button" at bounding box center [894, 458] width 37 height 37
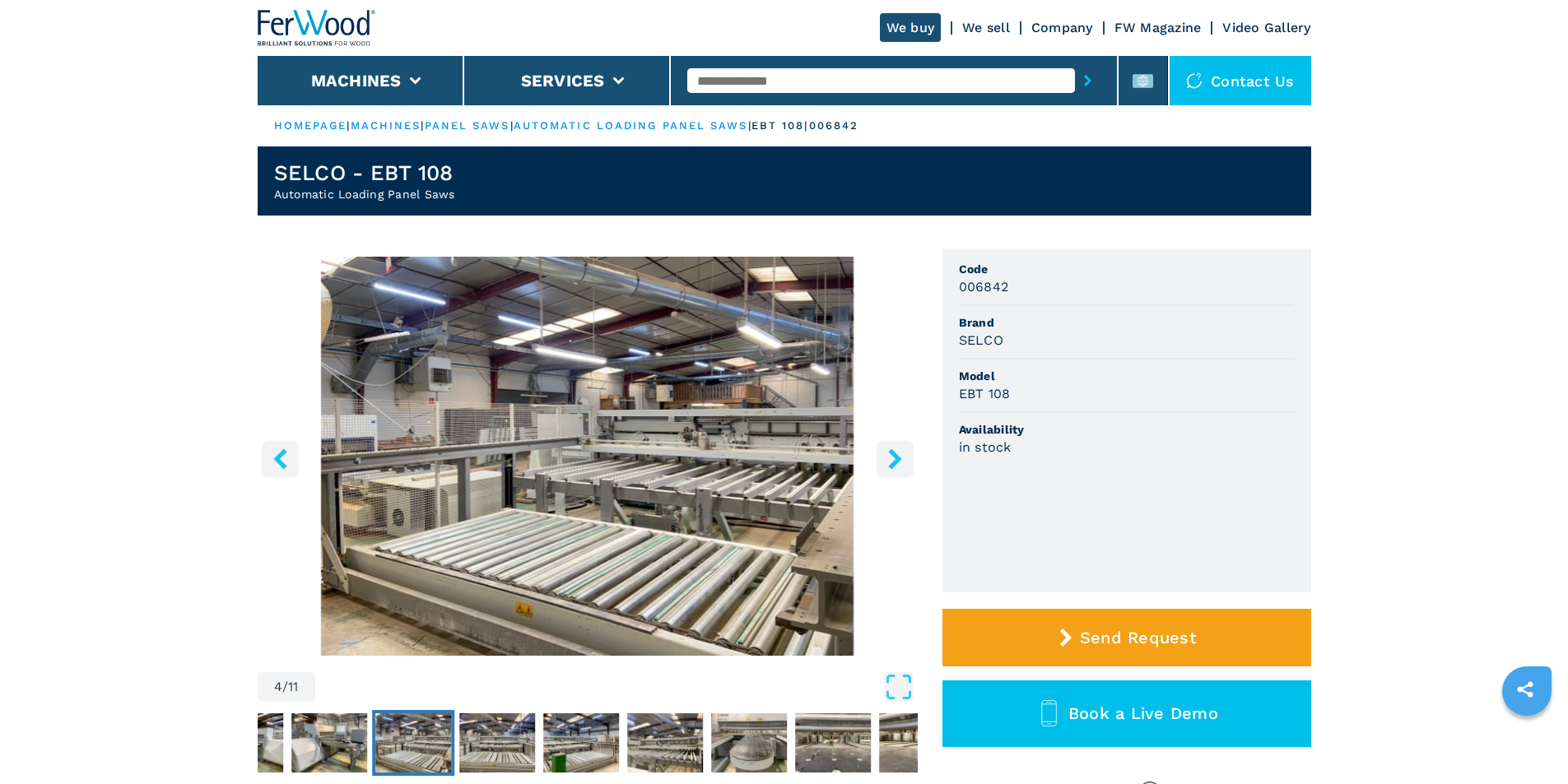
click at [896, 455] on icon "right-button" at bounding box center [894, 458] width 13 height 21
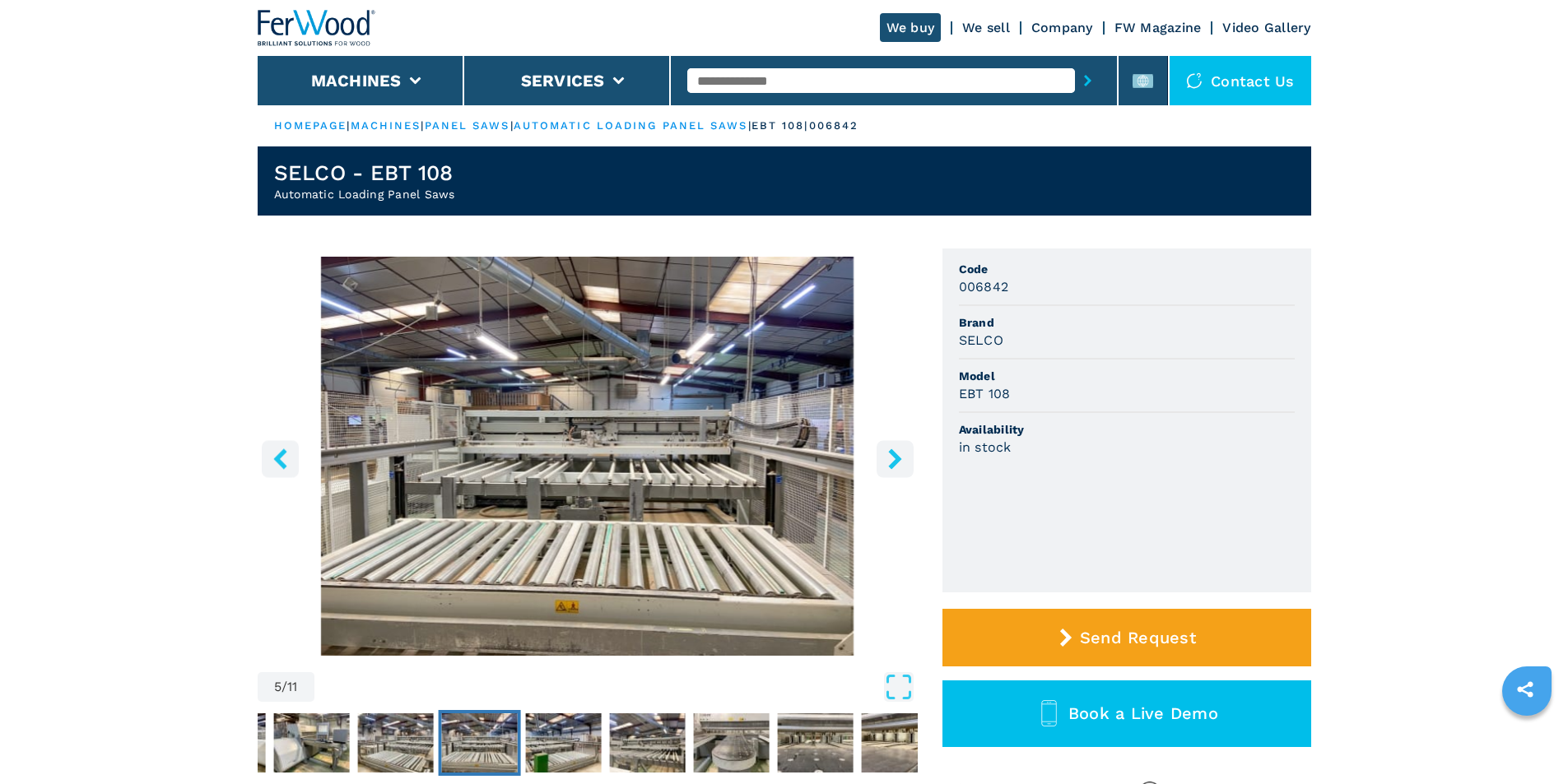
click at [896, 455] on icon "right-button" at bounding box center [894, 458] width 13 height 21
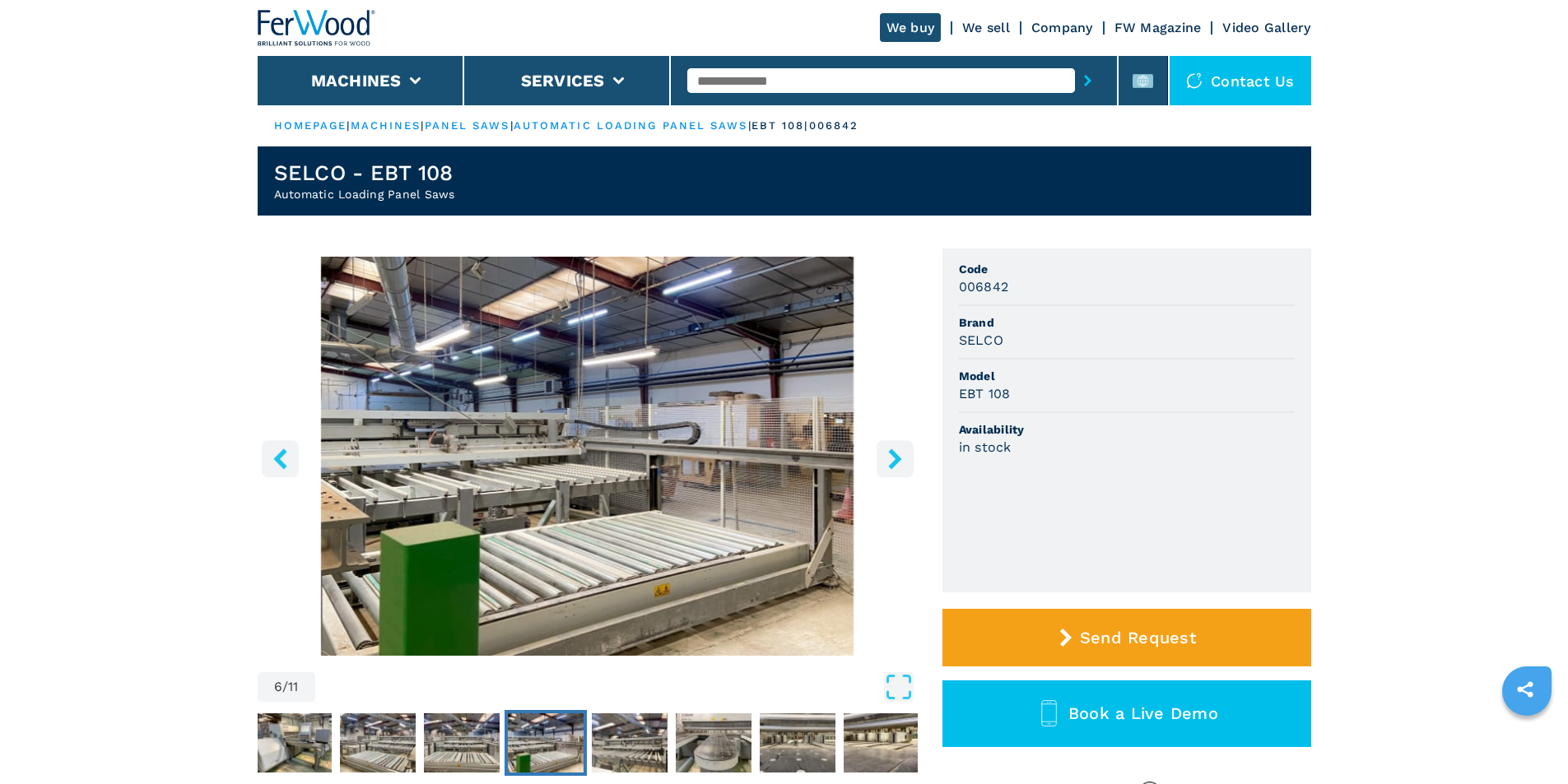
click at [897, 455] on icon "right-button" at bounding box center [895, 458] width 21 height 21
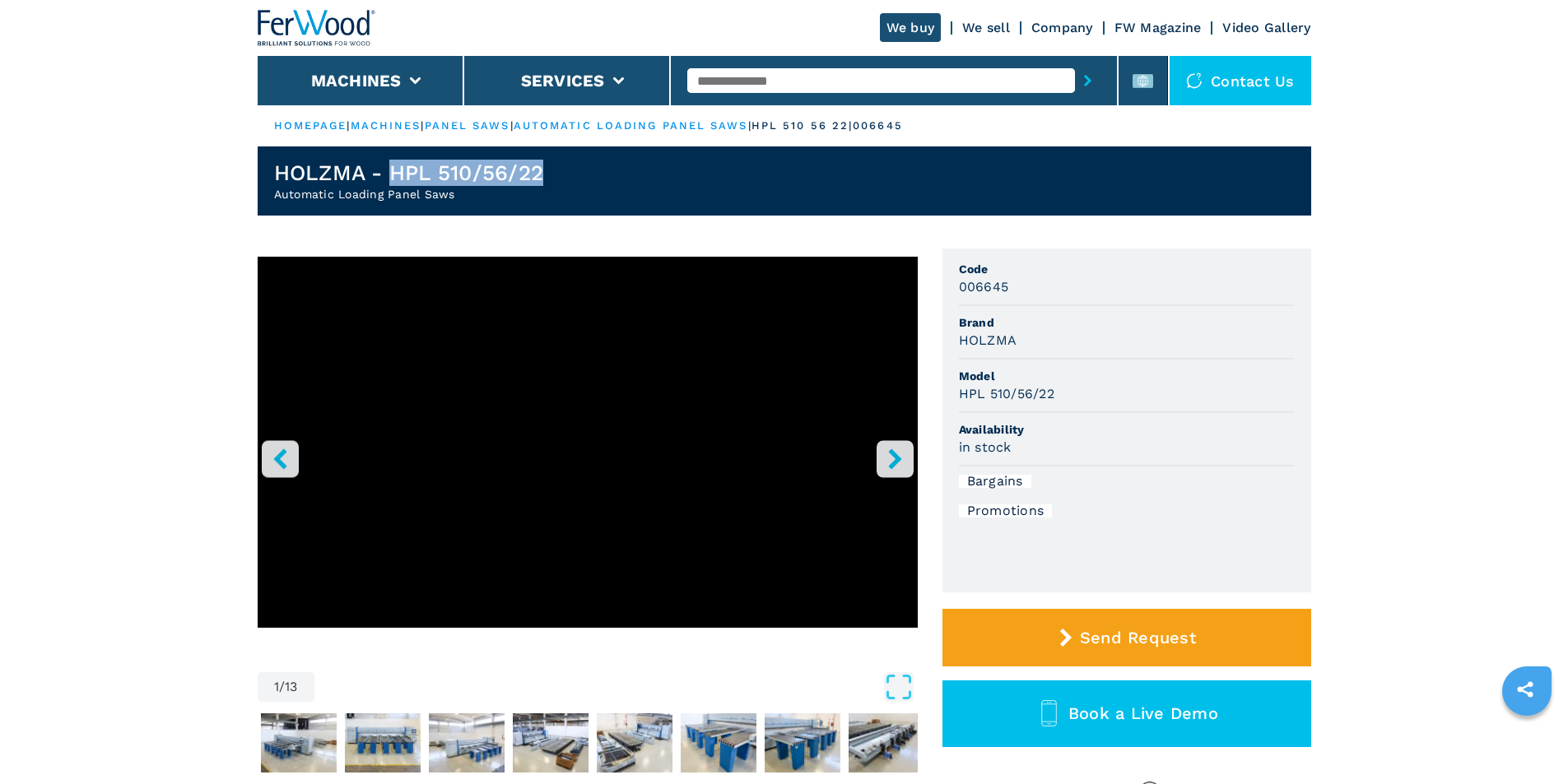
drag, startPoint x: 393, startPoint y: 174, endPoint x: 553, endPoint y: 173, distance: 160.0
click at [553, 173] on header "HOLZMA - HPL 510/56/22 Automatic Loading Panel Saws" at bounding box center [785, 182] width 1054 height 69
copy h1 "HPL 510/56/22"
